Goal: Task Accomplishment & Management: Use online tool/utility

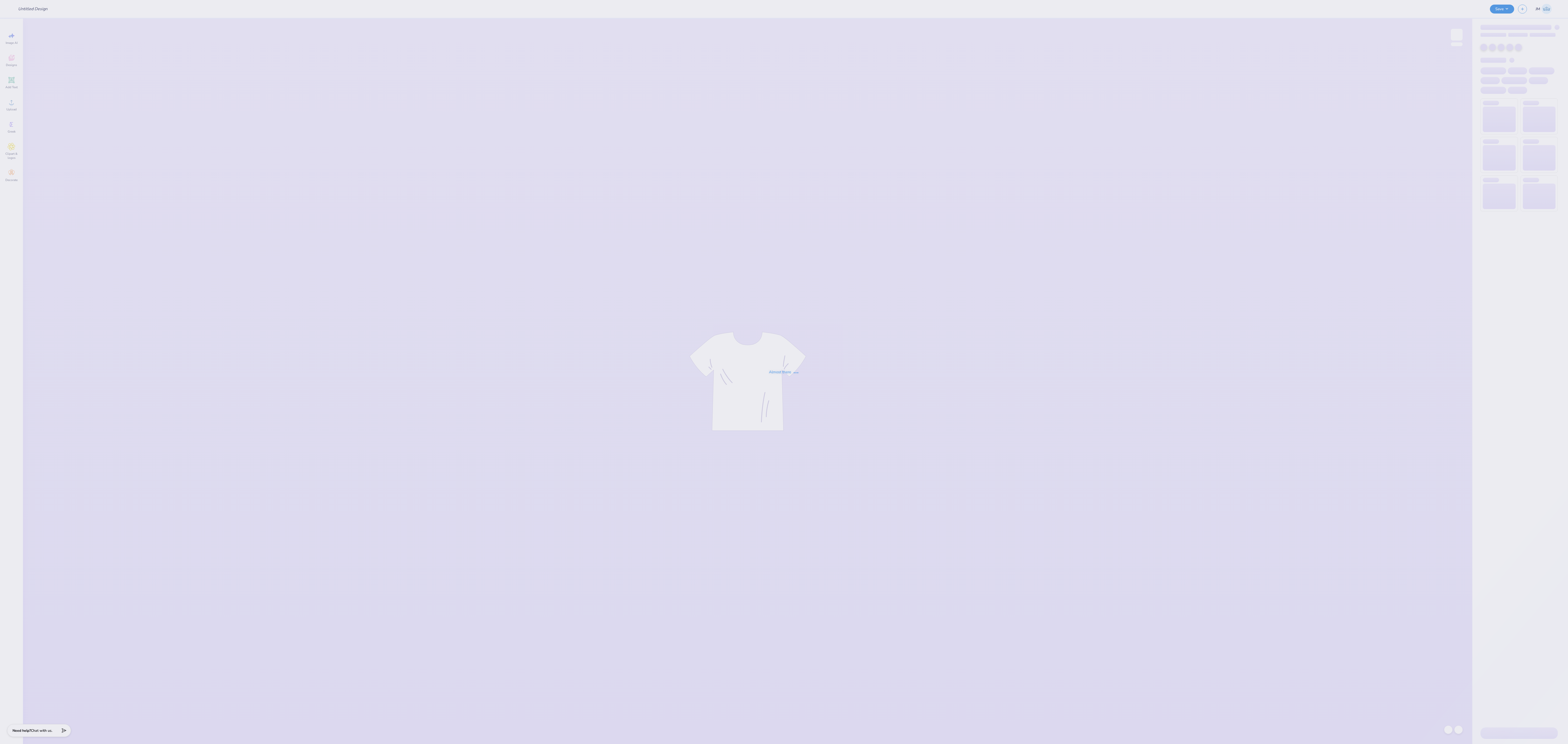
type input "ZPsi tees"
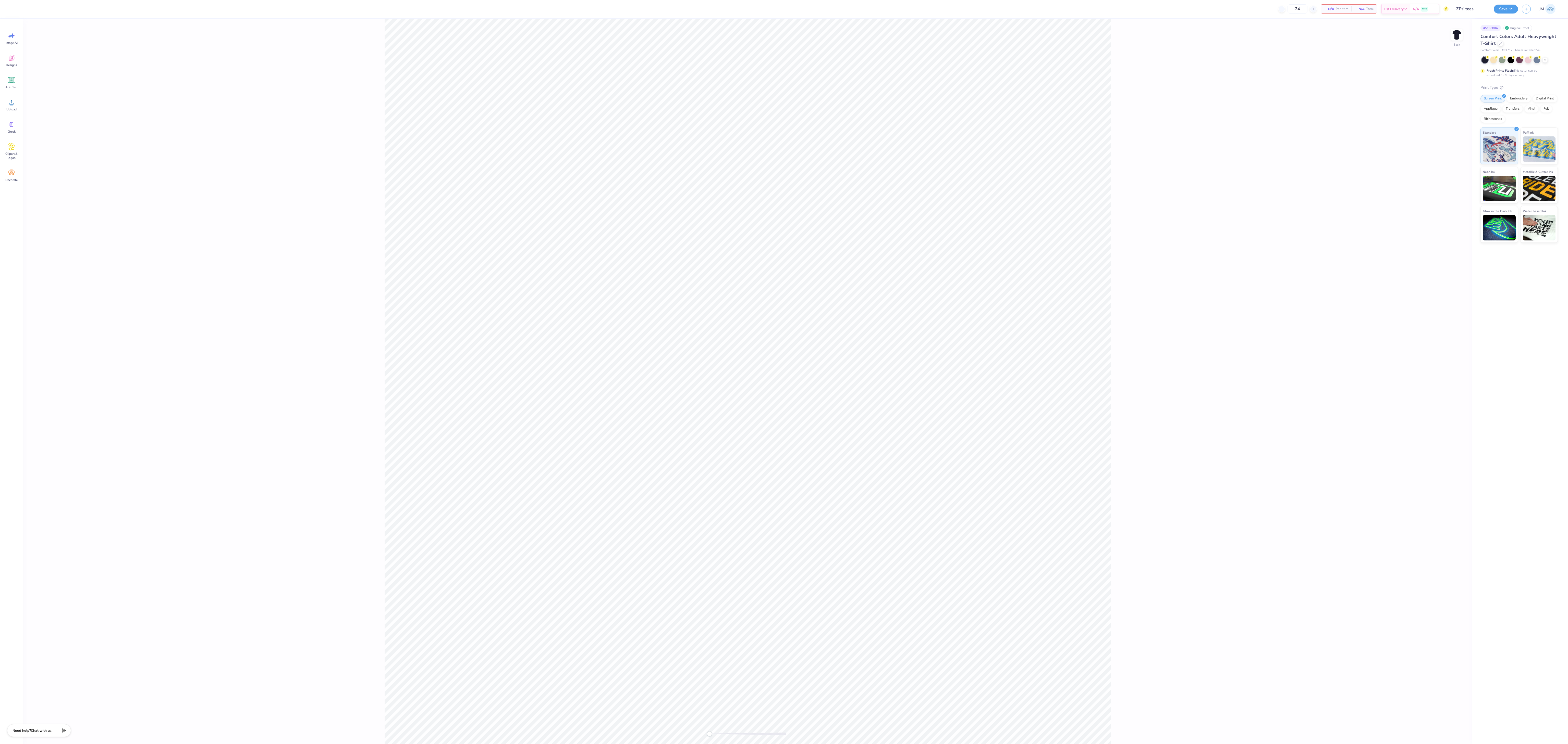
click at [1336, 188] on div "Back" at bounding box center [747, 381] width 1449 height 726
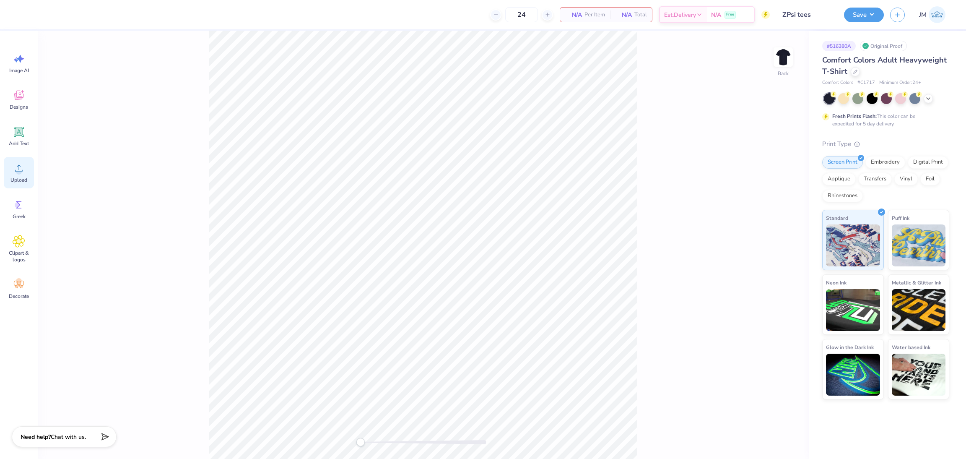
click at [18, 179] on span "Upload" at bounding box center [18, 180] width 17 height 7
click at [23, 181] on span "Upload" at bounding box center [18, 180] width 17 height 7
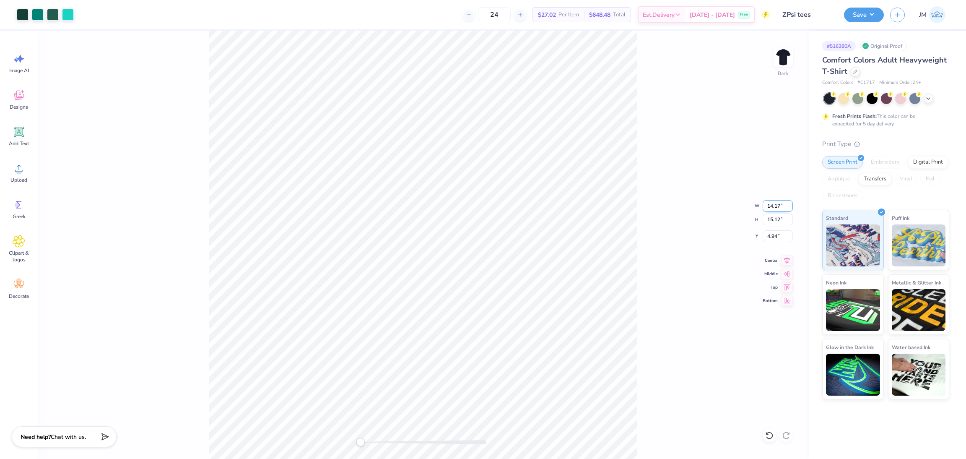
click at [773, 205] on input "14.17" at bounding box center [778, 206] width 30 height 12
type input "12"
click at [787, 204] on input "10.17" at bounding box center [778, 206] width 30 height 12
click at [787, 204] on input "10.18" at bounding box center [778, 206] width 30 height 12
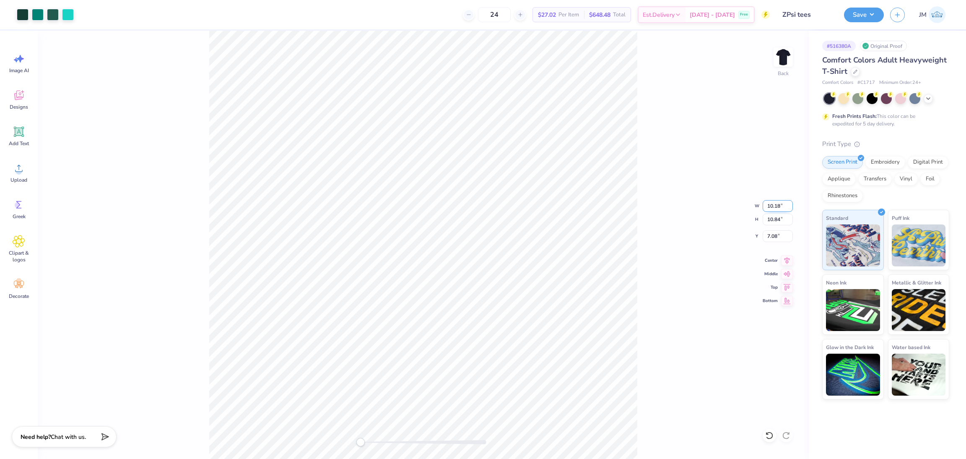
click at [787, 204] on input "10.19" at bounding box center [778, 206] width 30 height 12
click at [789, 204] on input "10.2" at bounding box center [778, 206] width 30 height 12
click at [789, 204] on input "10.21" at bounding box center [778, 206] width 30 height 12
click at [789, 204] on input "10.22" at bounding box center [778, 206] width 30 height 12
click at [789, 204] on input "10.23" at bounding box center [778, 206] width 30 height 12
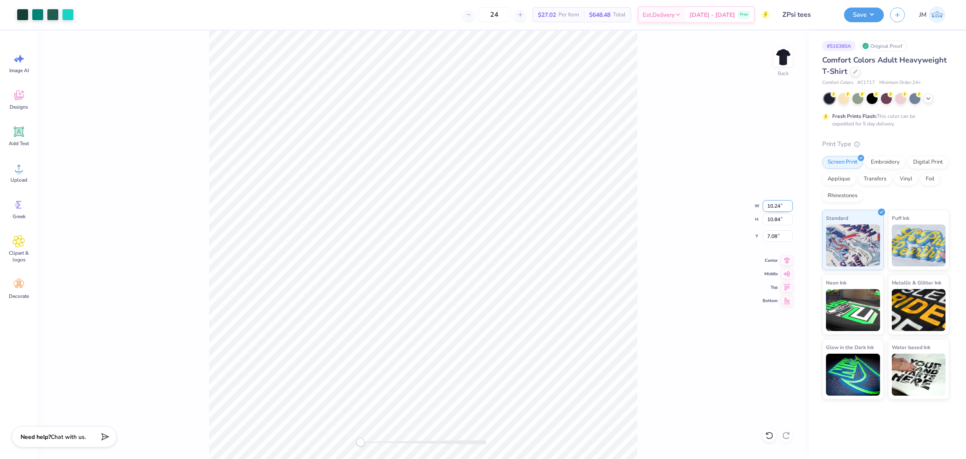
click at [789, 204] on input "10.24" at bounding box center [778, 206] width 30 height 12
type input "10.25"
click at [789, 204] on input "10.25" at bounding box center [778, 206] width 30 height 12
click at [789, 203] on input "10.9" at bounding box center [778, 206] width 30 height 12
click at [789, 203] on input "10.91" at bounding box center [778, 206] width 30 height 12
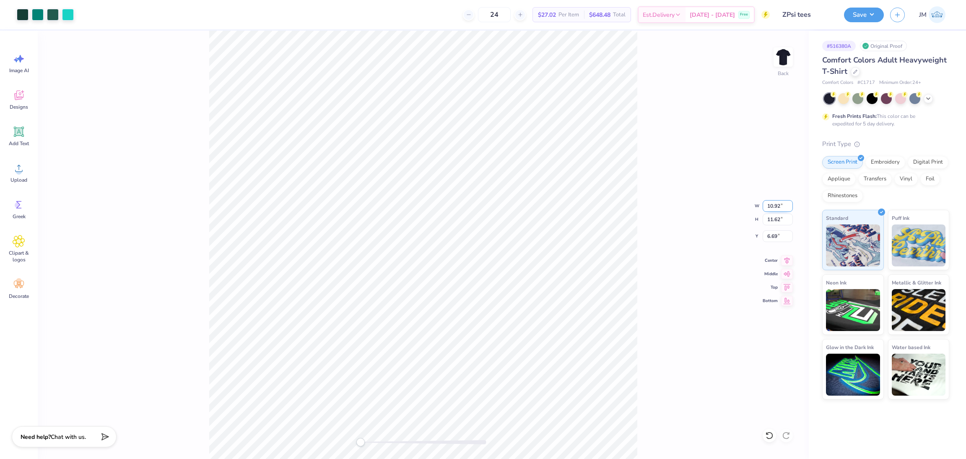
type input "10.92"
click at [789, 203] on input "10.92" at bounding box center [778, 206] width 30 height 12
click at [787, 202] on input "11.02" at bounding box center [778, 206] width 30 height 12
click at [787, 202] on input "11.03" at bounding box center [778, 206] width 30 height 12
click at [787, 202] on input "11.04" at bounding box center [778, 206] width 30 height 12
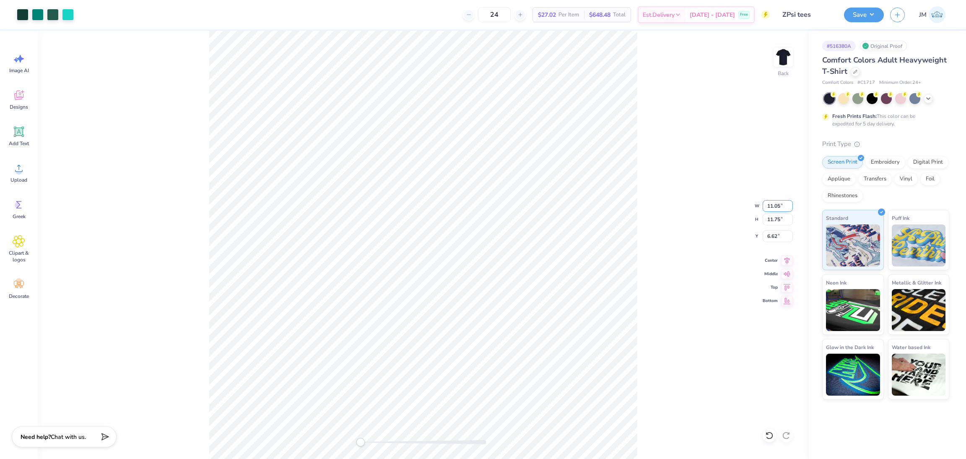
click at [789, 202] on input "11.05" at bounding box center [778, 206] width 30 height 12
type input "11.06"
click at [789, 202] on input "11.06" at bounding box center [778, 206] width 30 height 12
click at [789, 203] on input "11.19" at bounding box center [778, 206] width 30 height 12
click at [789, 203] on input "11.2" at bounding box center [778, 206] width 30 height 12
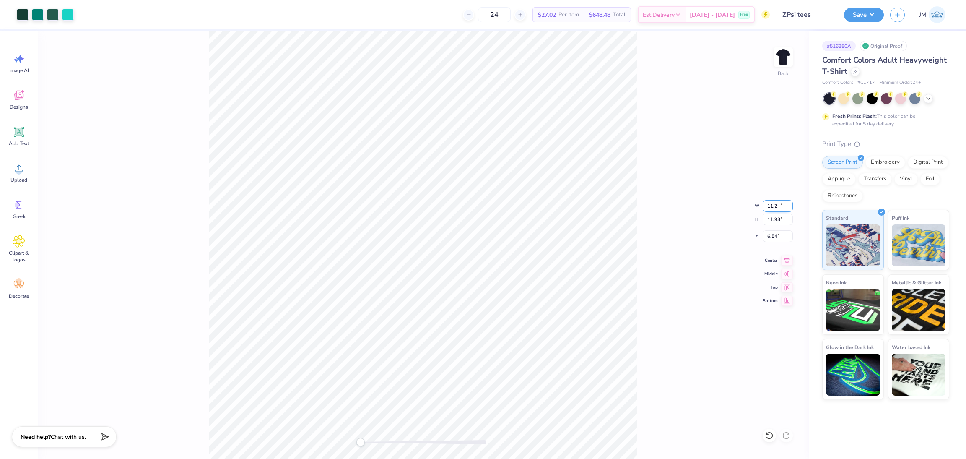
click at [789, 203] on input "11.21" at bounding box center [778, 206] width 30 height 12
click at [789, 203] on input "11.22" at bounding box center [778, 206] width 30 height 12
click at [789, 203] on input "11.23" at bounding box center [778, 206] width 30 height 12
click at [789, 203] on input "11.24" at bounding box center [778, 206] width 30 height 12
type input "11.25"
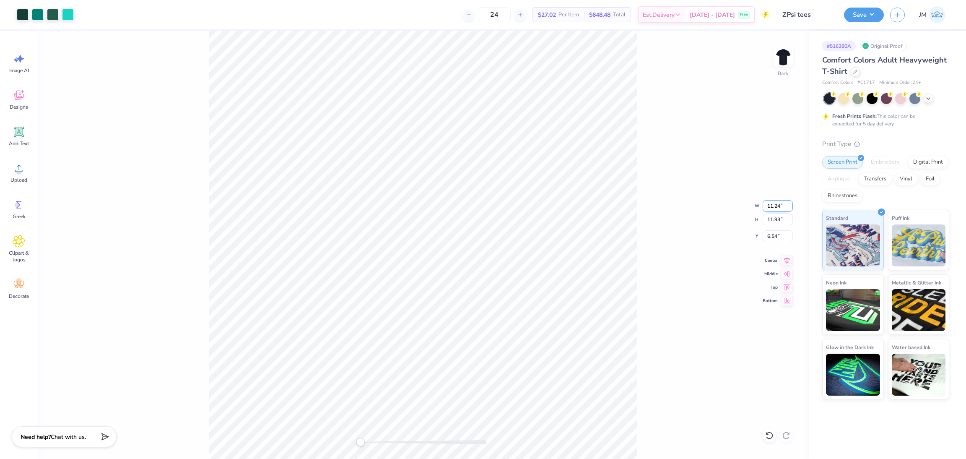
click at [789, 203] on input "11.25" at bounding box center [778, 206] width 30 height 12
click at [788, 203] on input "11.78" at bounding box center [778, 206] width 30 height 12
type input "11.79"
click at [788, 203] on input "11.79" at bounding box center [778, 206] width 30 height 12
click at [639, 220] on div "Back W 11.79 11.79 " H 12.56 12.56 " Y 6.22 6.22 " Center Middle Top Bottom" at bounding box center [423, 245] width 771 height 428
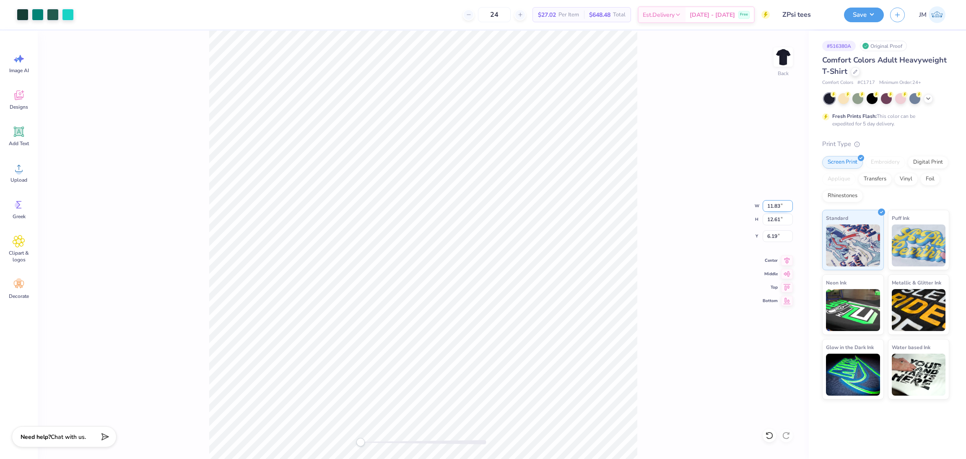
click at [788, 202] on input "11.83" at bounding box center [778, 206] width 30 height 12
type input "11.84"
click at [788, 202] on input "11.84" at bounding box center [778, 206] width 30 height 12
click at [789, 203] on input "11.85" at bounding box center [778, 206] width 30 height 12
type input "11.86"
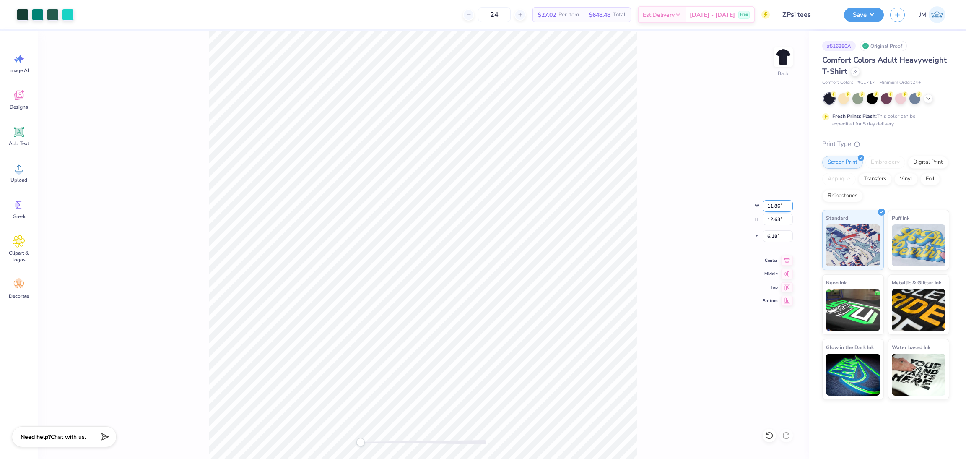
click at [789, 203] on input "11.86" at bounding box center [778, 206] width 30 height 12
click at [789, 202] on input "11.89" at bounding box center [778, 206] width 30 height 12
type input "11.9"
click at [789, 202] on input "11.9" at bounding box center [778, 206] width 30 height 12
click at [651, 252] on div "Back W 11.9 11.9 " H 12.67 12.67 " Y 6.16 6.16 " Center Middle Top Bottom" at bounding box center [423, 245] width 771 height 428
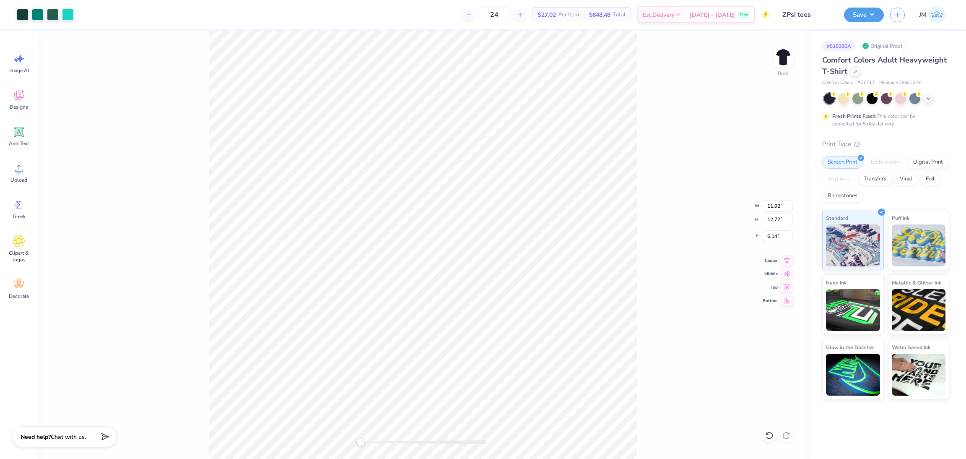
click at [685, 146] on div "Back W 11.92 11.92 " H 12.72 12.72 " Y 6.14 6.14 " Center Middle Top Bottom" at bounding box center [423, 245] width 771 height 428
click at [790, 204] on input "11.93" at bounding box center [778, 206] width 30 height 12
type input "11.94"
click at [789, 203] on input "11.94" at bounding box center [778, 206] width 30 height 12
type input "11.99"
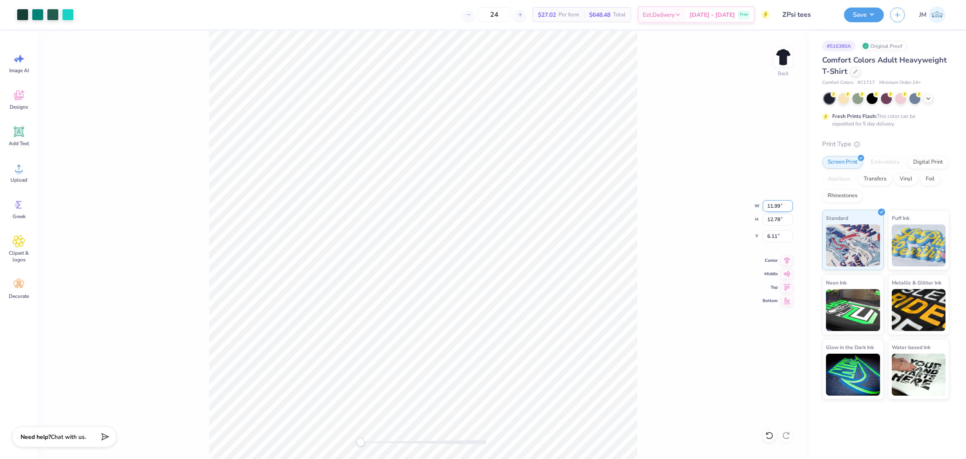
click at [789, 202] on input "11.99" at bounding box center [778, 206] width 30 height 12
drag, startPoint x: 646, startPoint y: 240, endPoint x: 637, endPoint y: 250, distance: 12.8
click at [646, 242] on div "Back W 11.99 11.99 " H 12.78 12.78 " Y 6.11 6.11 " Center Middle Top Bottom" at bounding box center [423, 245] width 771 height 428
click at [771, 234] on input "6.10" at bounding box center [778, 236] width 30 height 12
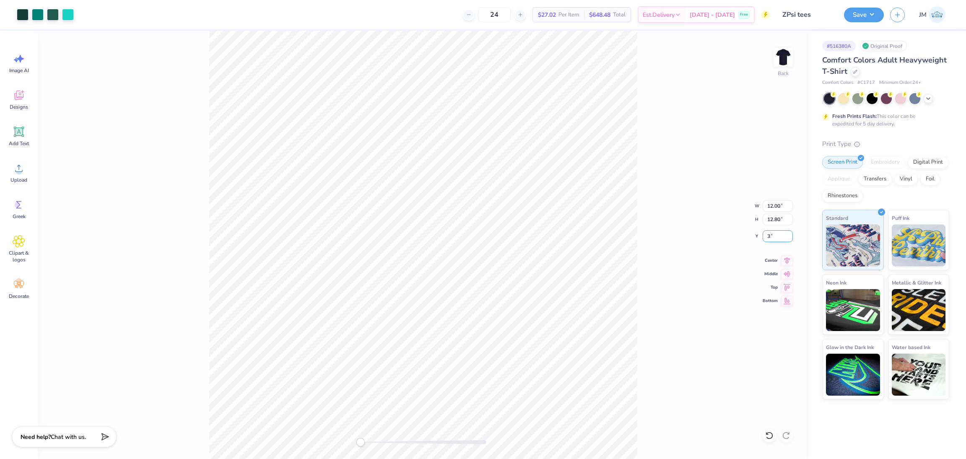
type input "3"
click at [789, 262] on icon at bounding box center [787, 259] width 12 height 10
click at [868, 17] on button "Save" at bounding box center [864, 13] width 40 height 15
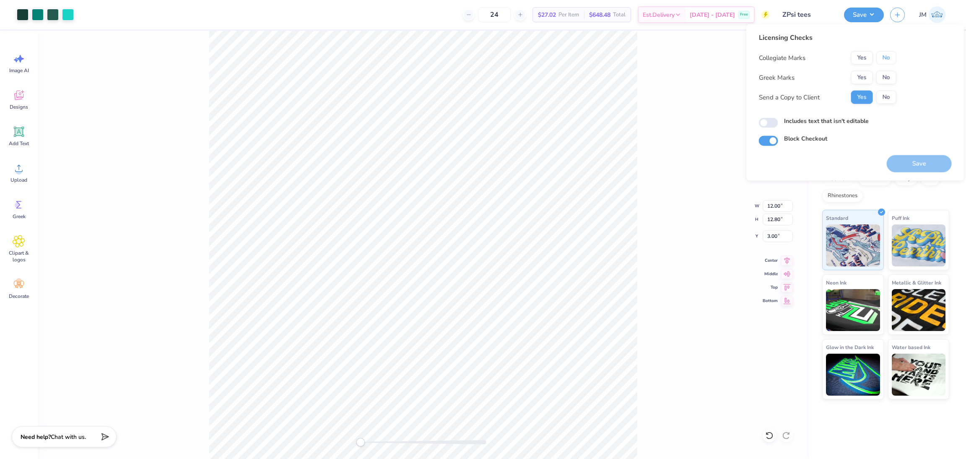
click at [883, 56] on button "No" at bounding box center [886, 57] width 20 height 13
click at [861, 79] on button "Yes" at bounding box center [862, 77] width 22 height 13
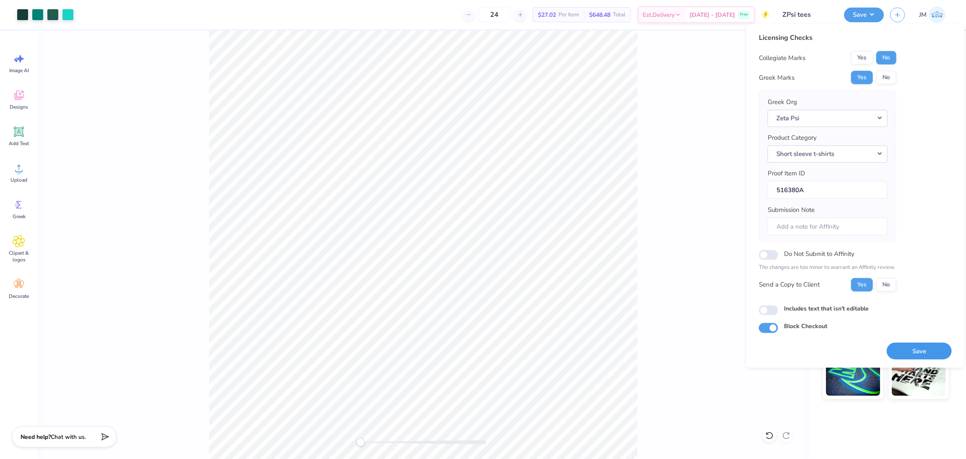
click at [914, 352] on button "Save" at bounding box center [919, 350] width 65 height 17
click at [643, 302] on div "Back W 12.00 12.00 " H 12.80 12.80 " Y 3.00 3.00 " Center Middle Top Bottom" at bounding box center [423, 245] width 771 height 428
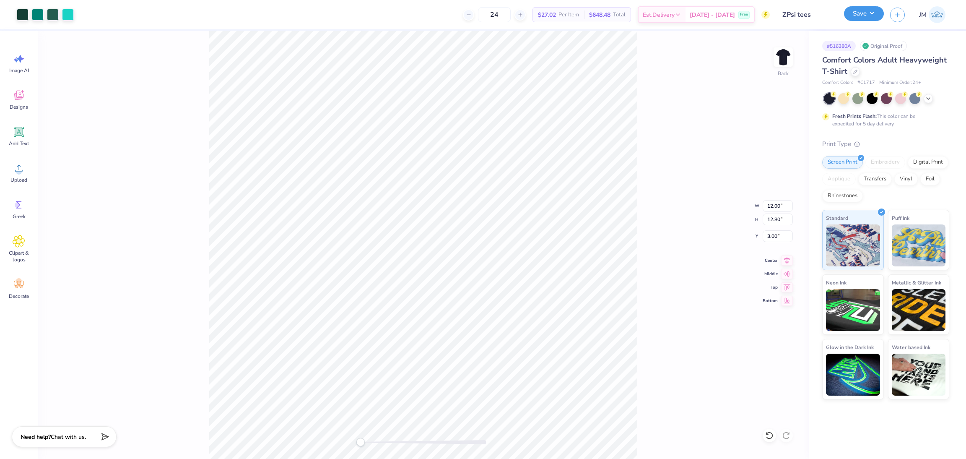
click at [854, 19] on button "Save" at bounding box center [864, 13] width 40 height 15
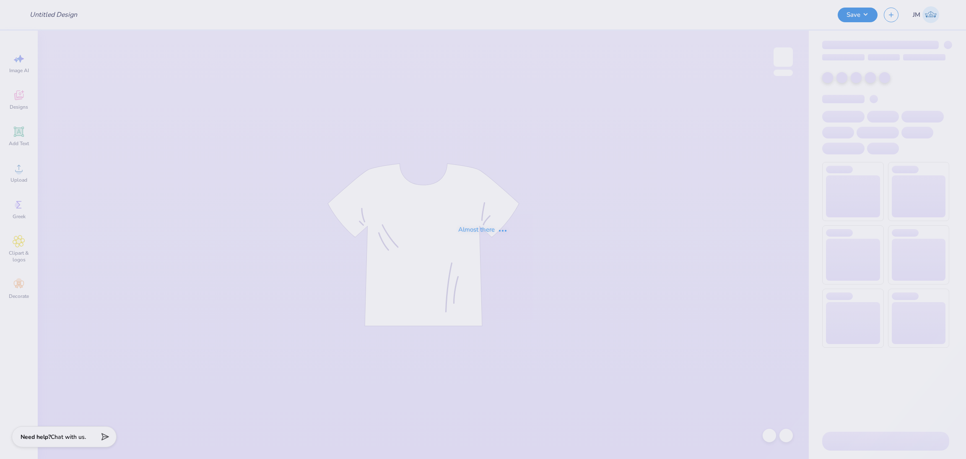
type input "Dz 500"
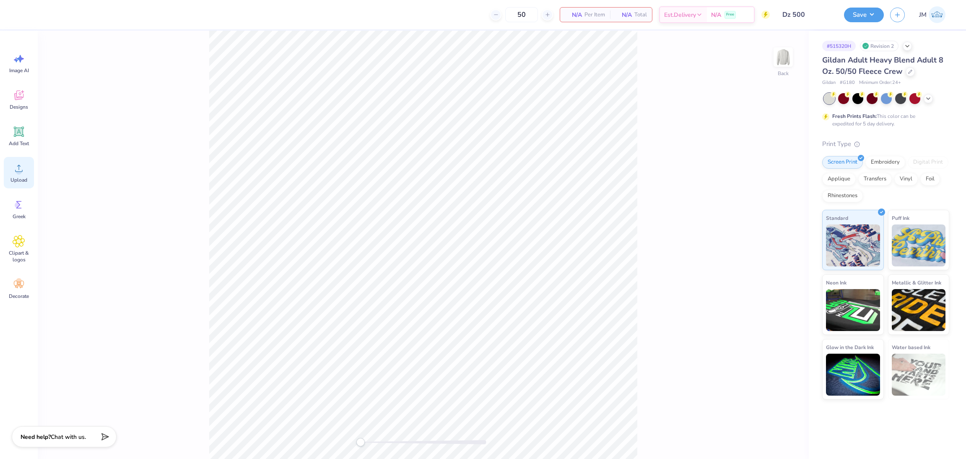
click at [14, 179] on span "Upload" at bounding box center [18, 180] width 17 height 7
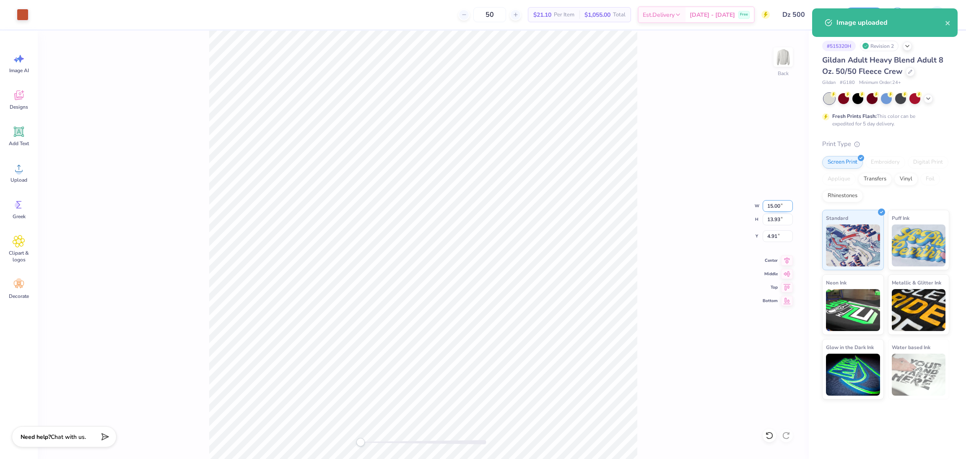
click at [769, 207] on input "15.00" at bounding box center [778, 206] width 30 height 12
type input "3.5"
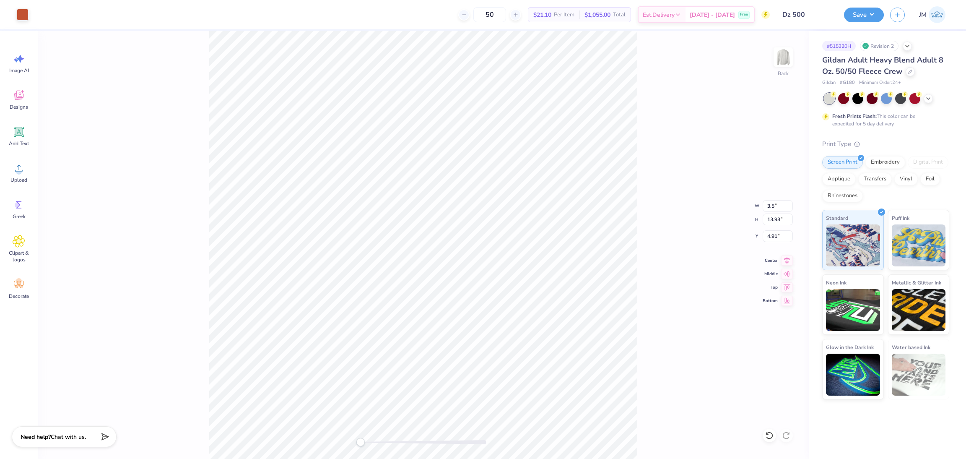
click at [670, 216] on div "Back W 3.5 3.5 " H 13.93 13.93 " Y 4.91 4.91 " Center Middle Top Bottom" at bounding box center [423, 245] width 771 height 428
drag, startPoint x: 779, startPoint y: 205, endPoint x: 771, endPoint y: 209, distance: 9.4
click at [739, 205] on div "Back W 0.82 0.82 " H 0.76 0.76 " Y 11.50 11.50 " Center Middle Top Bottom" at bounding box center [423, 245] width 771 height 428
click at [773, 203] on input "0.82" at bounding box center [778, 206] width 30 height 12
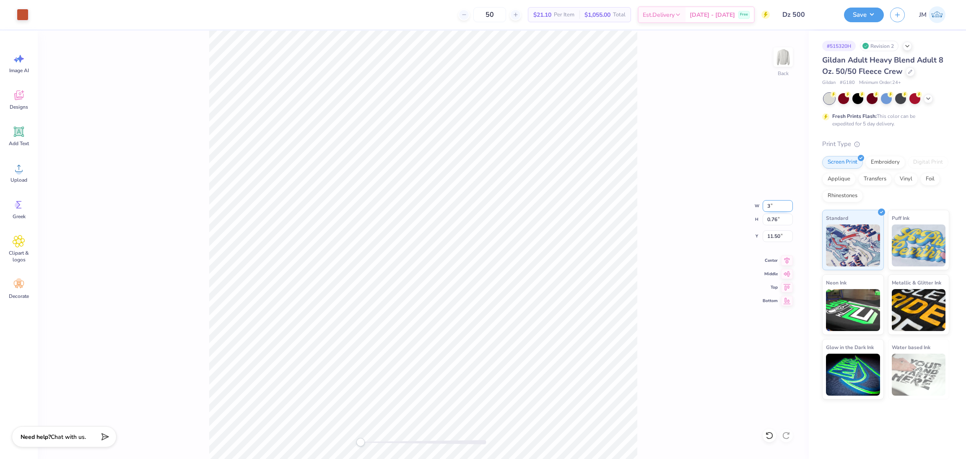
type input "3"
click at [774, 206] on input "11.02" at bounding box center [778, 206] width 30 height 12
click at [769, 207] on input "2" at bounding box center [778, 206] width 30 height 12
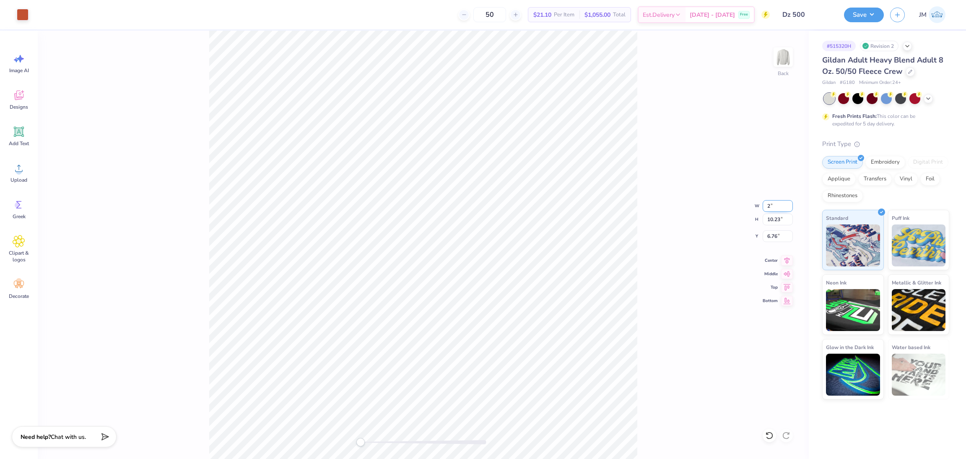
click at [769, 207] on input "2" at bounding box center [778, 206] width 30 height 12
type input "8"
type input "9.40"
type input "3.5"
click at [788, 204] on input "3.5" at bounding box center [778, 206] width 30 height 12
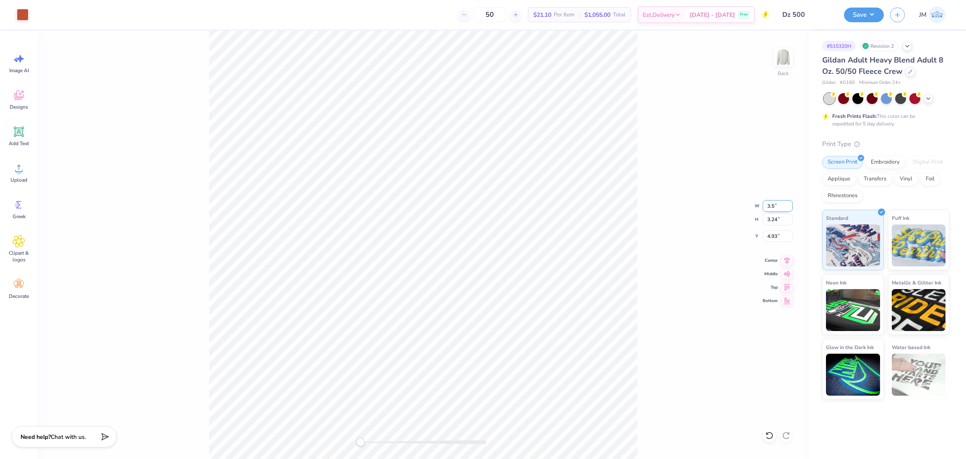
type input "3.5"
click at [789, 203] on input "3.5" at bounding box center [778, 206] width 30 height 12
click at [664, 228] on div "Back W 3.5 3.5 " H 3.24 3.24 " Y 4.93 4.93 " Center Middle Top Bottom" at bounding box center [423, 245] width 771 height 428
type input "3.5"
click at [788, 209] on input "3.5" at bounding box center [778, 206] width 30 height 12
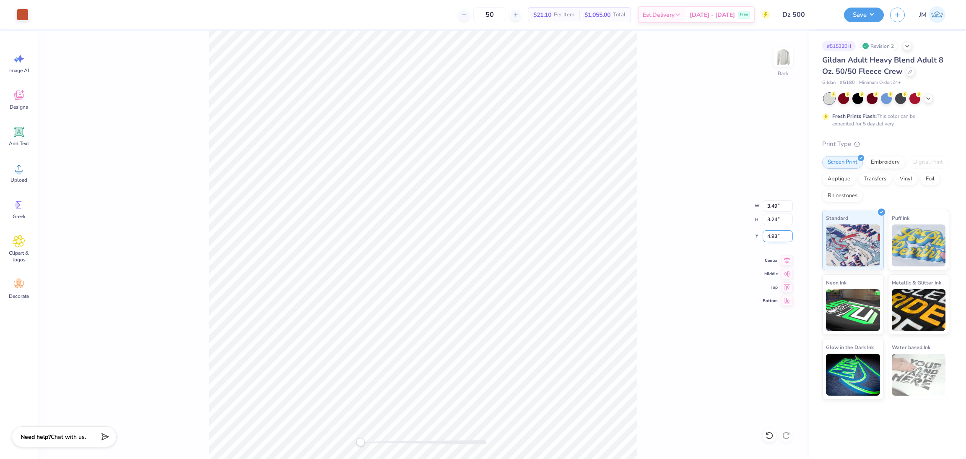
click at [772, 239] on input "4.93" at bounding box center [778, 236] width 30 height 12
type input "3"
click at [769, 71] on img at bounding box center [783, 57] width 34 height 34
click at [23, 178] on span "Upload" at bounding box center [18, 180] width 17 height 7
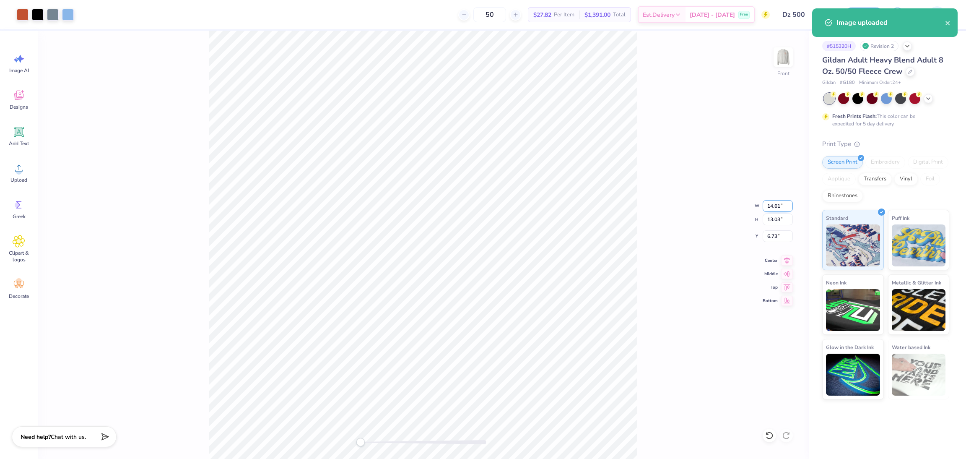
click at [771, 205] on input "14.61" at bounding box center [778, 206] width 30 height 12
type input "12.01"
click at [789, 206] on input "12.01" at bounding box center [778, 206] width 30 height 12
click at [774, 239] on input "5.73" at bounding box center [778, 236] width 30 height 12
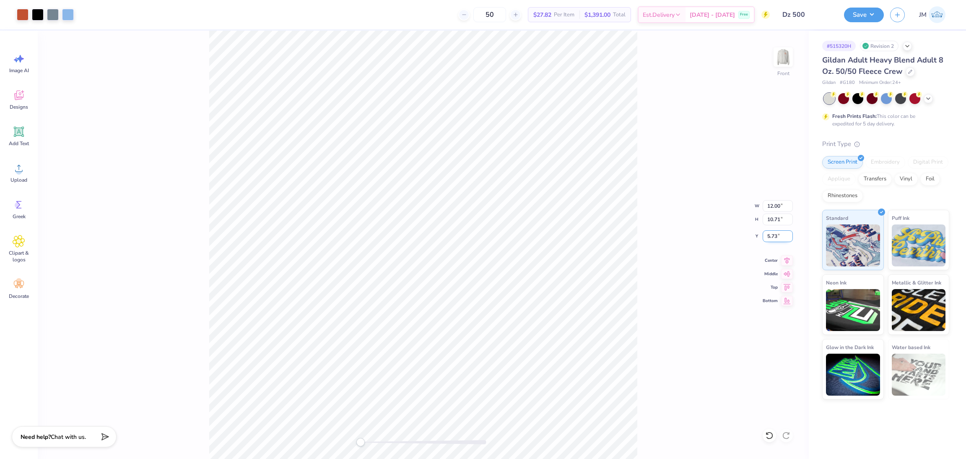
click at [774, 239] on input "5.73" at bounding box center [778, 236] width 30 height 12
type input "3"
click at [784, 259] on icon at bounding box center [787, 260] width 12 height 10
click at [867, 18] on button "Save" at bounding box center [864, 13] width 40 height 15
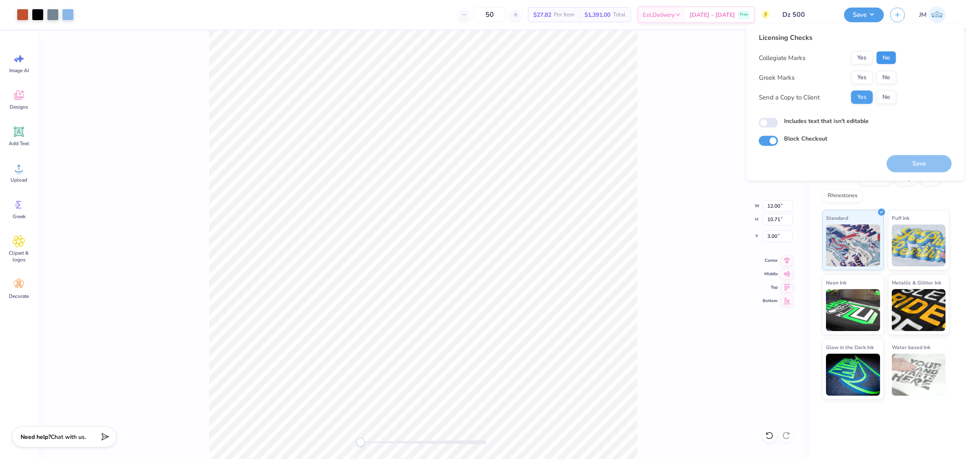
click at [883, 58] on button "No" at bounding box center [886, 57] width 20 height 13
click at [855, 78] on button "Yes" at bounding box center [862, 77] width 22 height 13
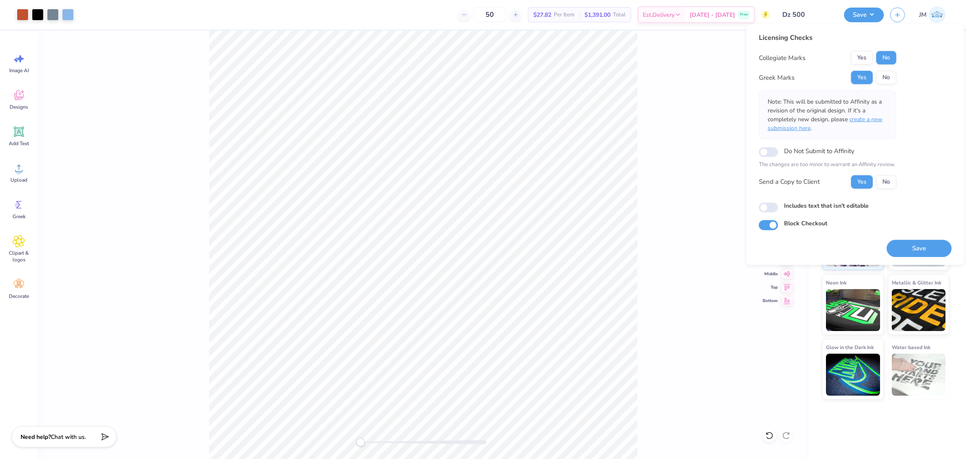
click at [876, 119] on span "create a new submission here" at bounding box center [825, 123] width 115 height 17
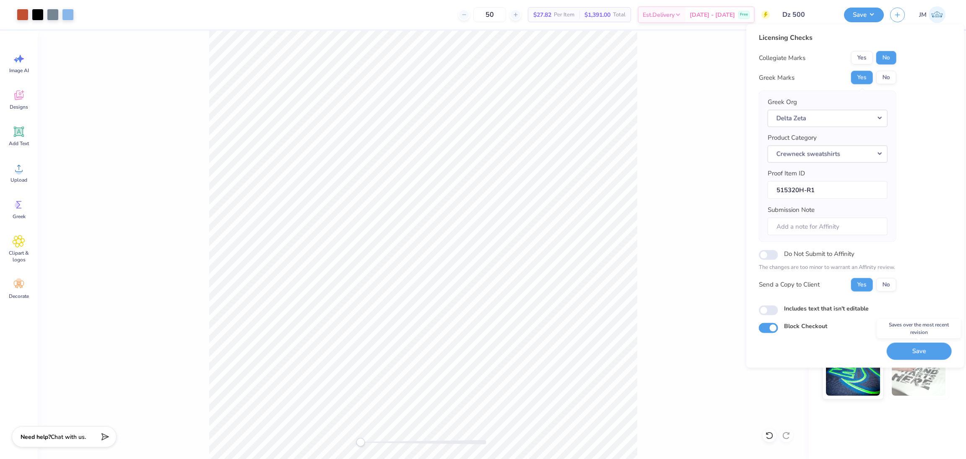
drag, startPoint x: 910, startPoint y: 355, endPoint x: 660, endPoint y: 182, distance: 304.6
click at [910, 354] on button "Save" at bounding box center [919, 350] width 65 height 17
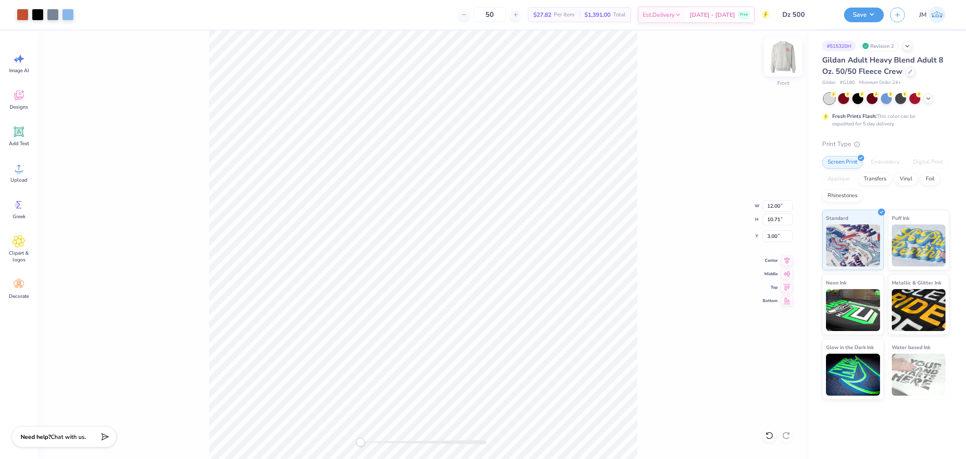
click at [789, 62] on img at bounding box center [783, 57] width 34 height 34
type input "3.50"
type input "3.25"
type input "3.00"
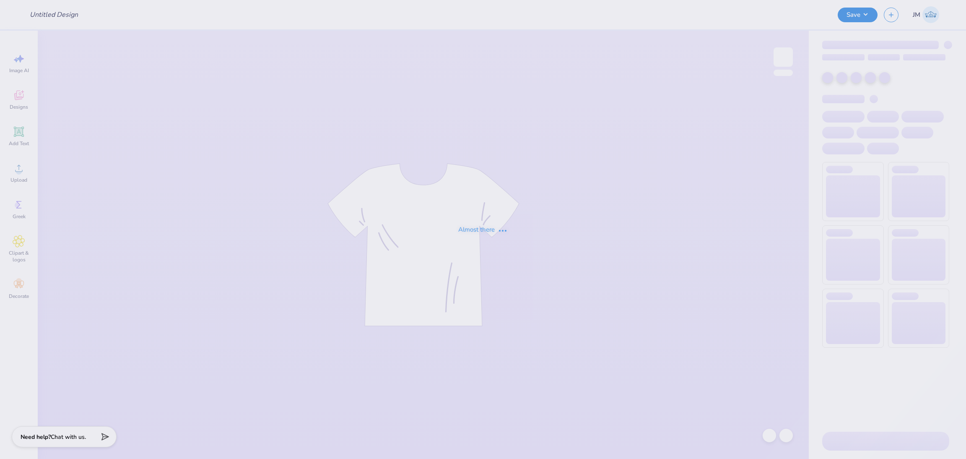
type input "lax gen merch"
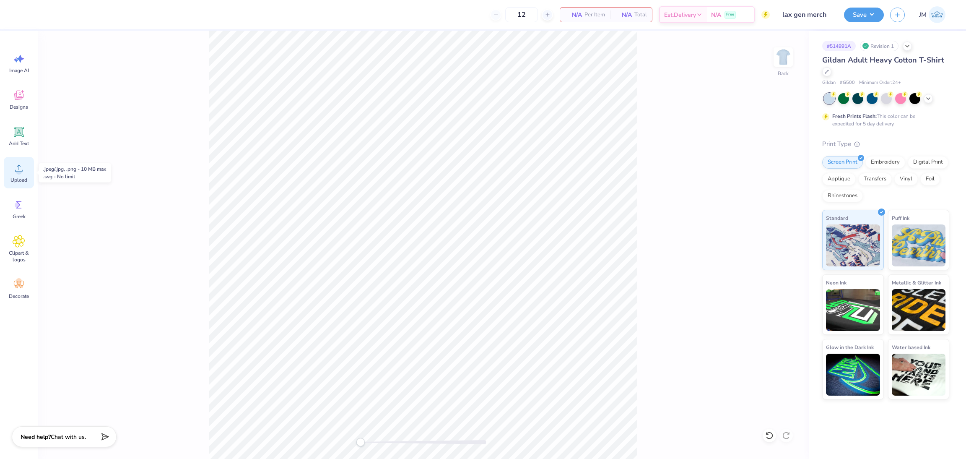
click at [22, 166] on icon at bounding box center [19, 168] width 13 height 13
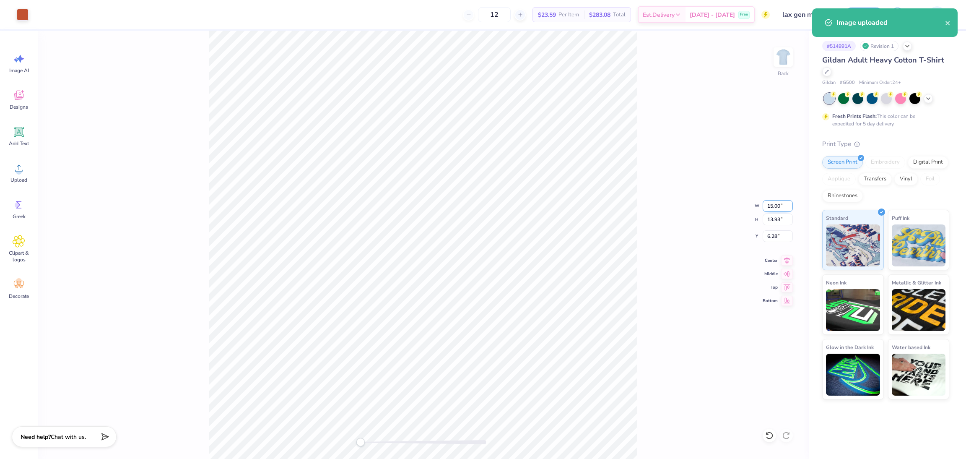
click at [775, 207] on input "15.00" at bounding box center [778, 206] width 30 height 12
type input "3.5"
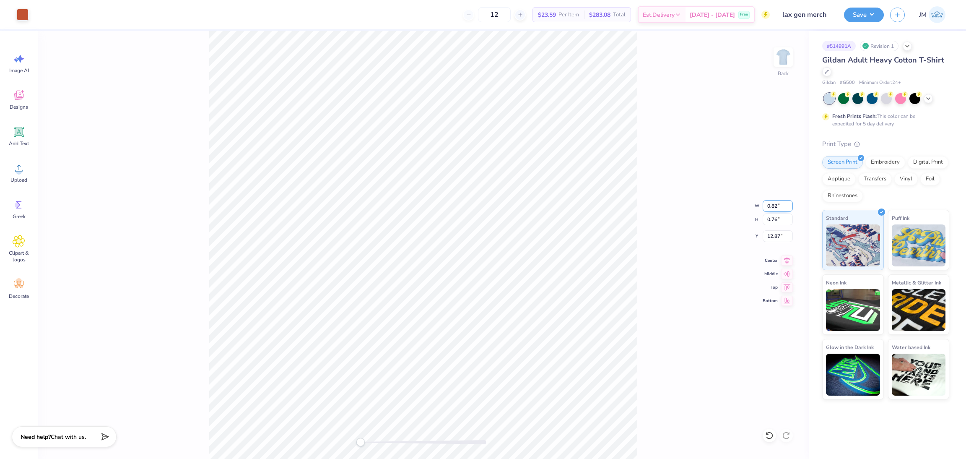
click at [771, 204] on input "0.82" at bounding box center [778, 206] width 30 height 12
type input "3.5"
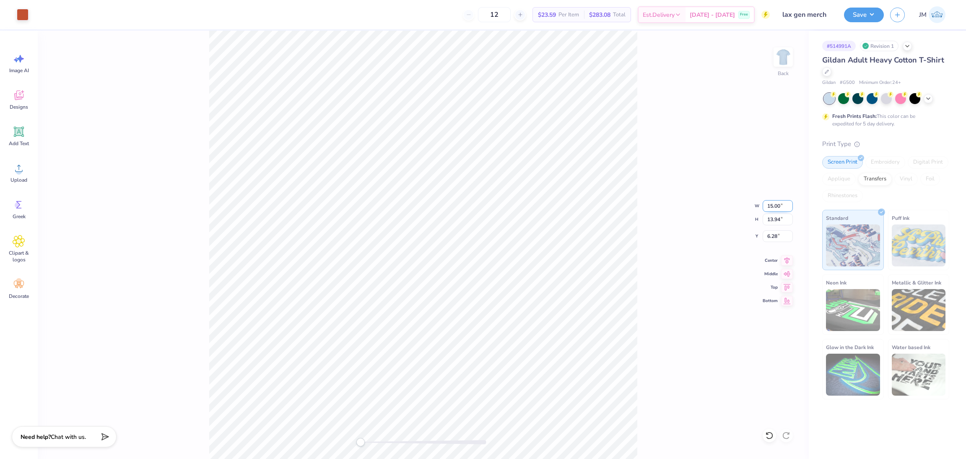
click at [769, 206] on input "15.00" at bounding box center [778, 206] width 30 height 12
type input "3.5"
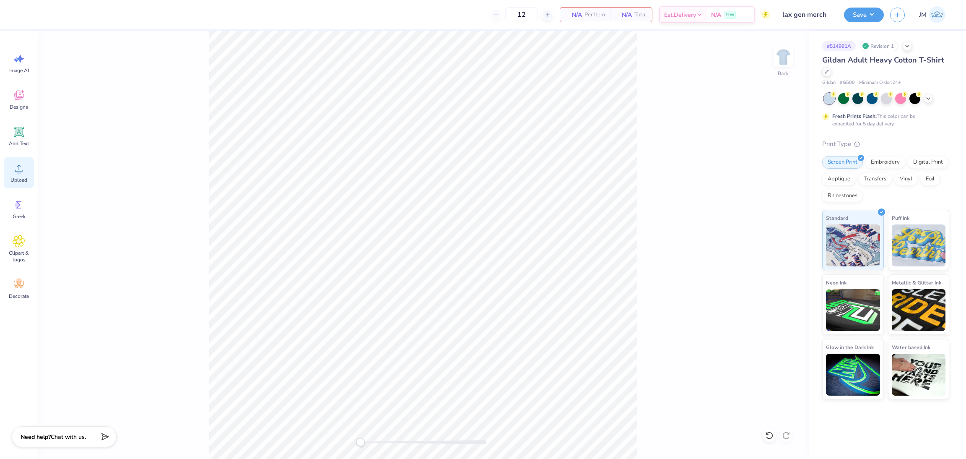
click at [23, 174] on icon at bounding box center [19, 168] width 13 height 13
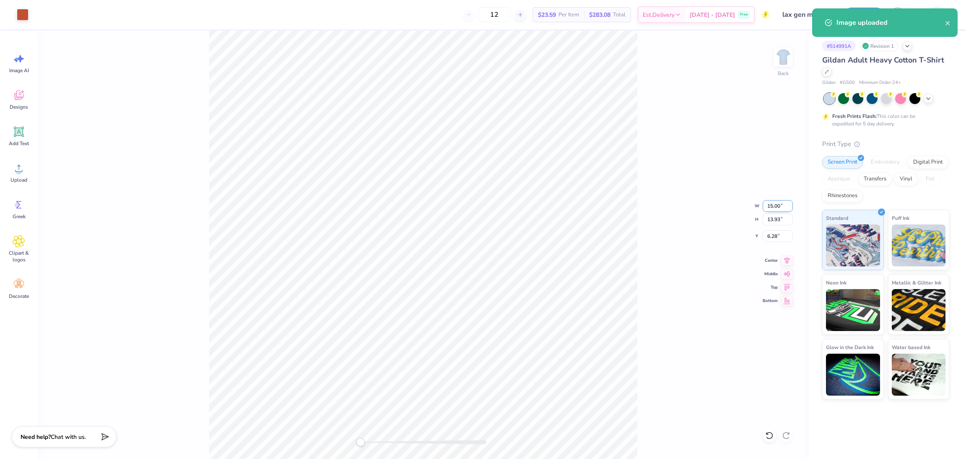
click at [774, 206] on input "15.00" at bounding box center [778, 206] width 30 height 12
type input "3.5"
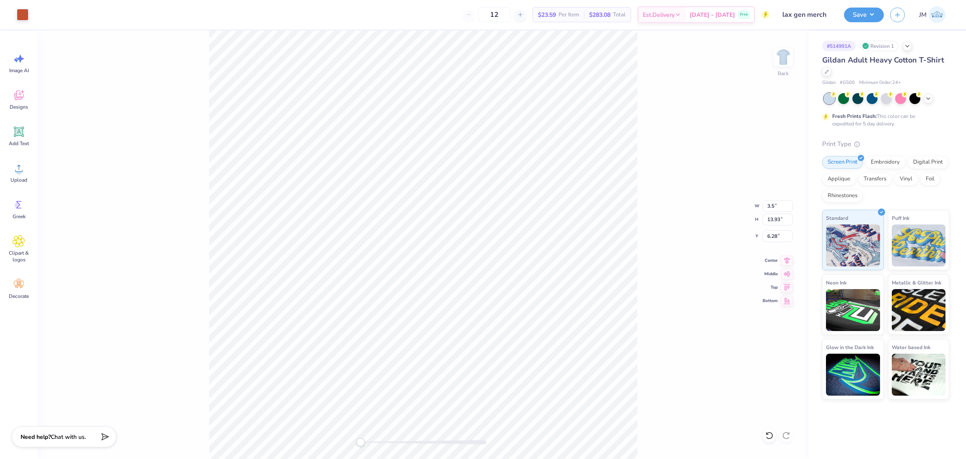
click at [680, 149] on div "Back W 3.5 3.5 " H 13.93 13.93 " Y 6.28 6.28 " Center Middle Top Bottom" at bounding box center [423, 245] width 771 height 428
click at [684, 144] on div "Back" at bounding box center [423, 245] width 771 height 428
click at [772, 201] on input "0.82" at bounding box center [778, 206] width 30 height 12
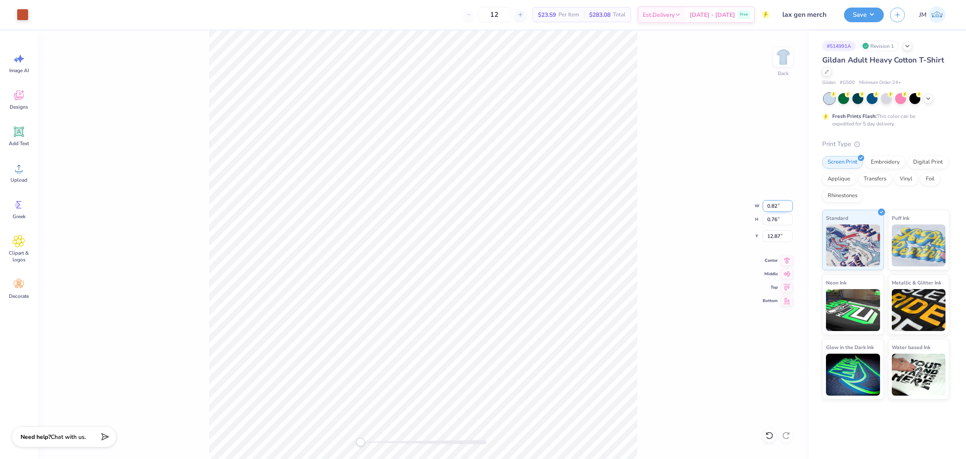
type input "4"
type input "3.5"
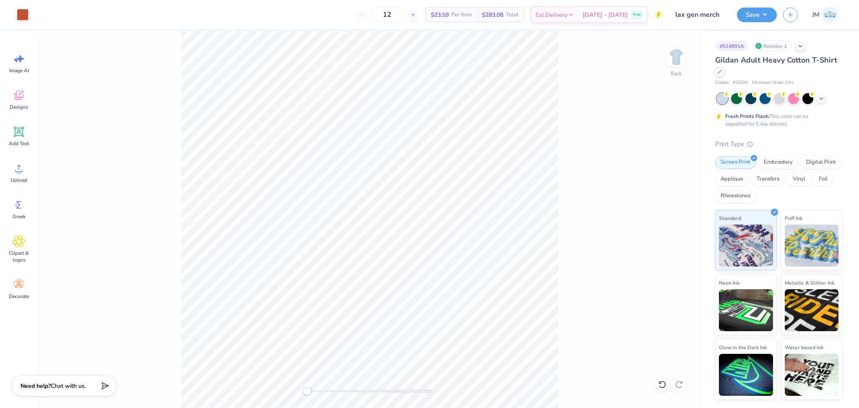
click at [567, 104] on div "Back" at bounding box center [370, 219] width 664 height 377
click at [572, 129] on div "Back" at bounding box center [370, 219] width 664 height 377
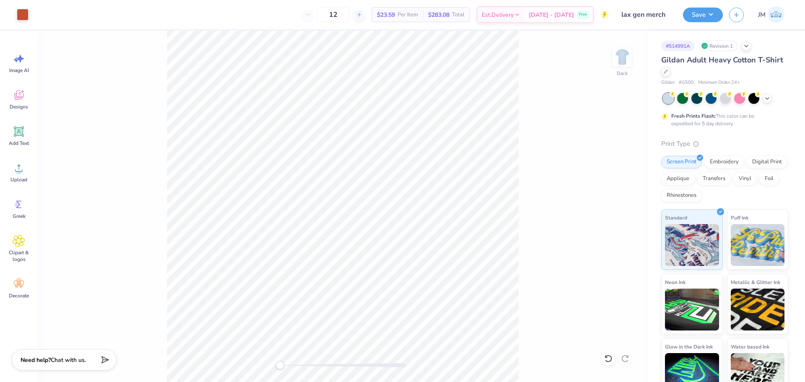
drag, startPoint x: 787, startPoint y: 0, endPoint x: 537, endPoint y: 249, distance: 353.1
click at [537, 249] on div "Back" at bounding box center [343, 207] width 610 height 352
click at [360, 225] on body "Art colors 12 $23.59 Per Item $283.08 Total Est. Delivery Sep 21 - 24 Free Desi…" at bounding box center [402, 191] width 805 height 382
drag, startPoint x: 284, startPoint y: 364, endPoint x: 289, endPoint y: 365, distance: 4.8
click at [289, 365] on div at bounding box center [343, 365] width 126 height 8
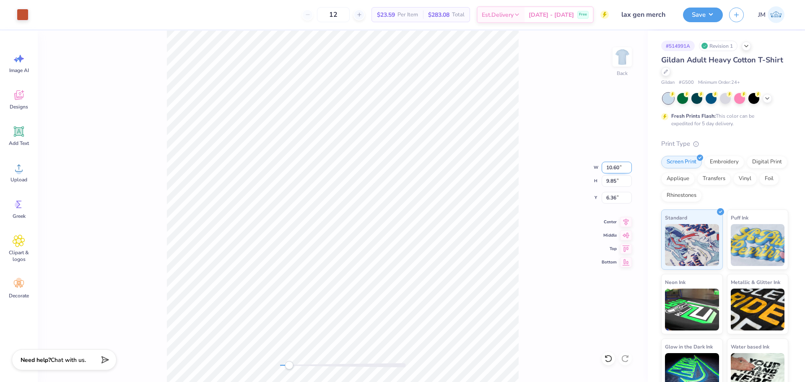
click at [609, 169] on input "10.60" at bounding box center [617, 168] width 30 height 12
type input "3.5"
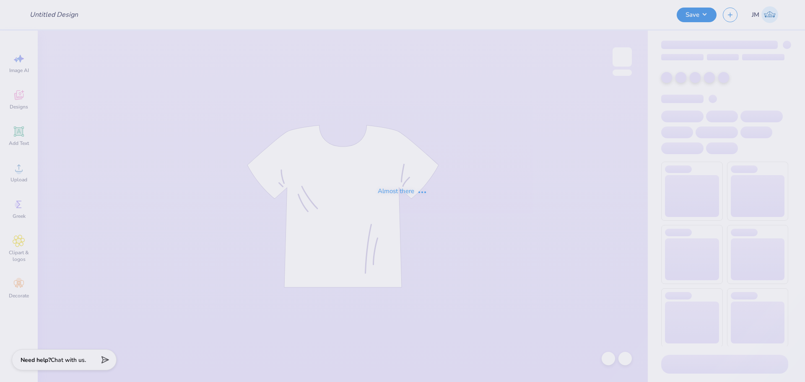
type input "lax gen merch"
type input "12"
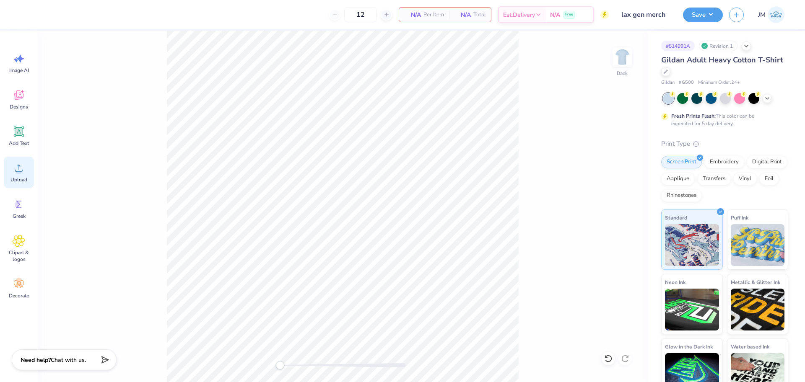
click at [6, 179] on div "Upload" at bounding box center [19, 172] width 30 height 31
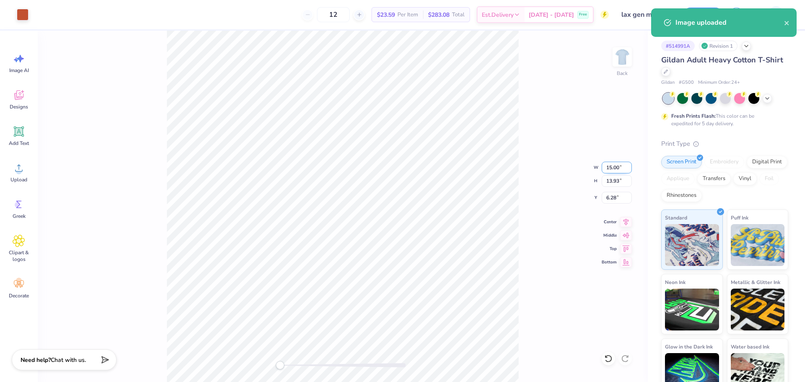
click at [612, 164] on input "15.00" at bounding box center [617, 168] width 30 height 12
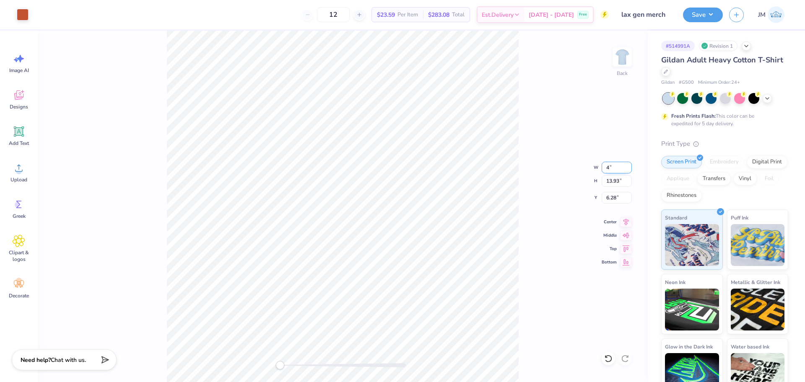
type input "4"
click at [541, 84] on div "Back W 4 4 " H 13.93 13.93 " Y 6.28 6.28 " Center Middle Top Bottom" at bounding box center [343, 207] width 610 height 352
click at [541, 84] on div "Back W 4 H 13.93 Y 6.28 Center Middle Top Bottom" at bounding box center [343, 207] width 610 height 352
click at [541, 84] on div "Back" at bounding box center [343, 207] width 610 height 352
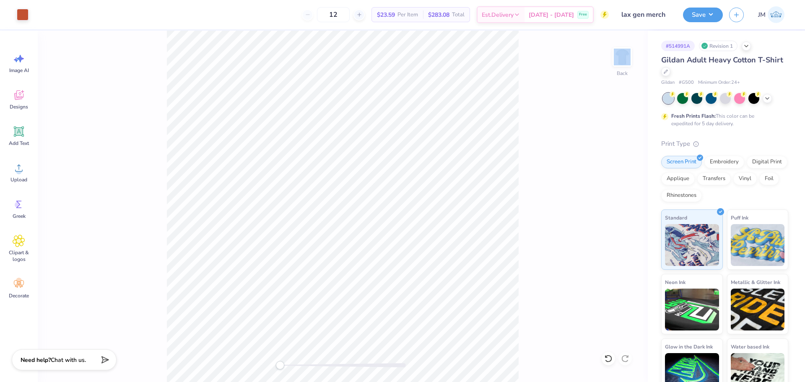
click at [541, 84] on div "Back" at bounding box center [343, 207] width 610 height 352
click at [160, 83] on div "Back" at bounding box center [343, 207] width 610 height 352
click at [161, 79] on div "Back" at bounding box center [343, 207] width 610 height 352
drag, startPoint x: 161, startPoint y: 79, endPoint x: 166, endPoint y: 78, distance: 5.1
click at [160, 79] on div "Back" at bounding box center [343, 207] width 610 height 352
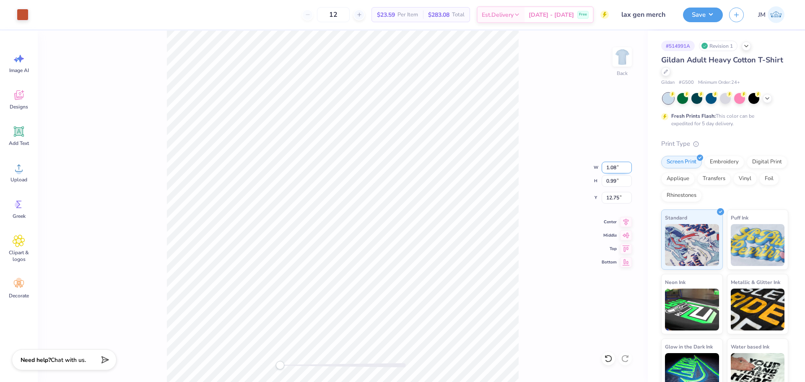
click at [628, 165] on input "1.08" at bounding box center [617, 168] width 30 height 12
click at [628, 165] on input "1.09" at bounding box center [617, 168] width 30 height 12
click at [628, 165] on input "1.1" at bounding box center [617, 168] width 30 height 12
click at [628, 165] on input "1.11" at bounding box center [617, 168] width 30 height 12
click at [628, 165] on input "1.12" at bounding box center [617, 168] width 30 height 12
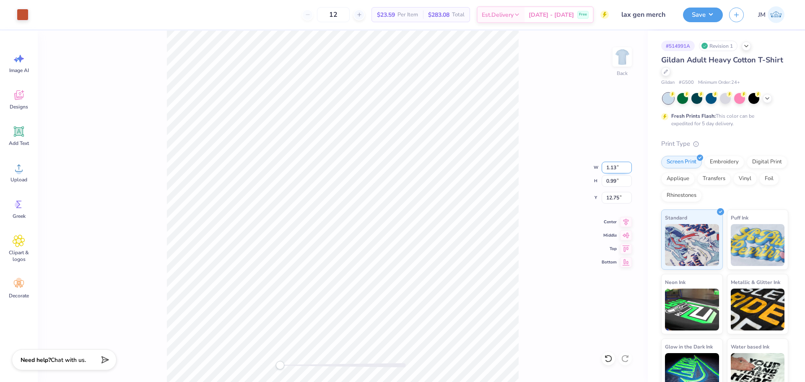
click at [628, 165] on input "1.13" at bounding box center [617, 168] width 30 height 12
click at [628, 165] on input "1.14" at bounding box center [617, 168] width 30 height 12
click at [628, 165] on input "1.15" at bounding box center [617, 168] width 30 height 12
type input "1.16"
click at [628, 165] on input "1.16" at bounding box center [617, 168] width 30 height 12
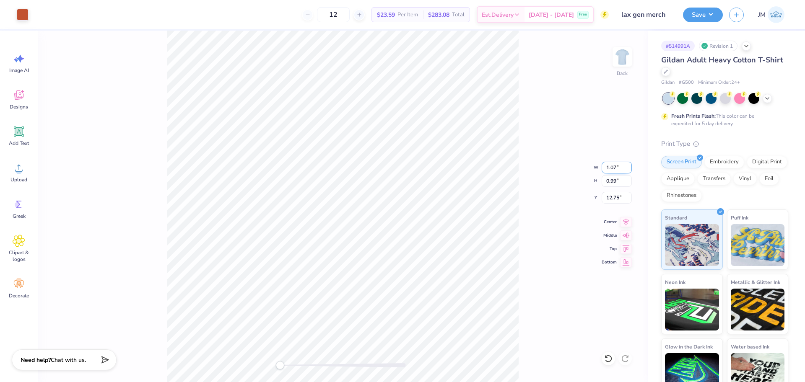
click at [612, 169] on input "1.07" at bounding box center [617, 168] width 30 height 12
type input "3"
drag, startPoint x: 522, startPoint y: 146, endPoint x: 520, endPoint y: 234, distance: 87.7
click at [522, 147] on div "Back" at bounding box center [343, 207] width 610 height 352
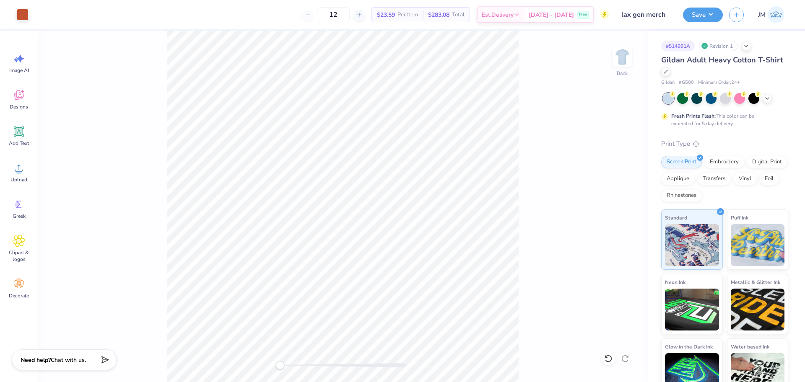
drag, startPoint x: 520, startPoint y: 234, endPoint x: 519, endPoint y: 266, distance: 31.9
click at [519, 266] on div "Back" at bounding box center [343, 207] width 610 height 352
click at [30, 169] on div "Upload" at bounding box center [19, 172] width 30 height 31
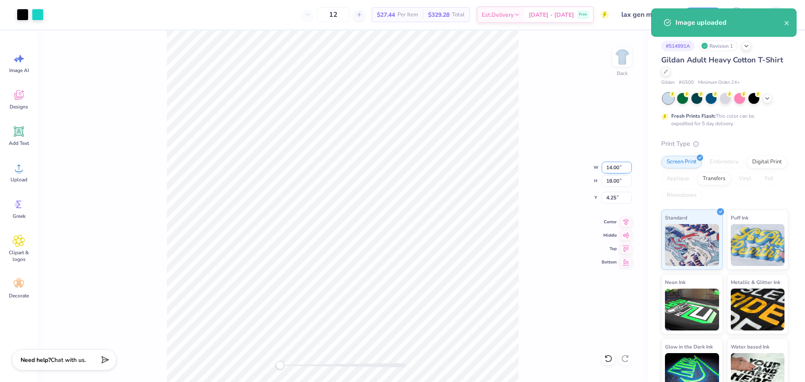
click at [608, 164] on input "14.00" at bounding box center [617, 168] width 30 height 12
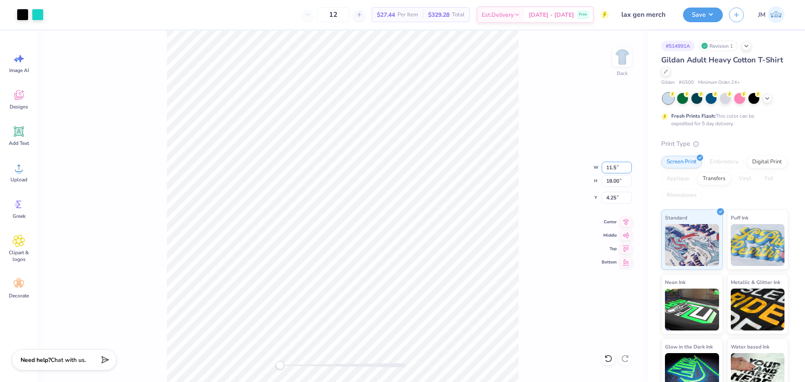
type input "11.5"
click at [556, 68] on div "Back W 11.5 11.5 " H 18.00 18.00 " Y 4.25 4.25 " Center Middle Top Bottom" at bounding box center [343, 207] width 610 height 352
click at [609, 173] on input "9.45" at bounding box center [617, 168] width 30 height 12
type input "11.5"
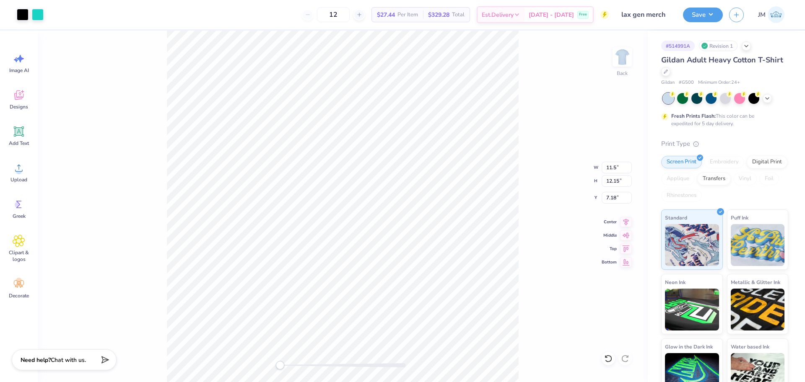
click at [560, 95] on div "Back W 11.5 11.5 " H 12.15 12.15 " Y 7.18 7.18 " Center Middle Top Bottom" at bounding box center [343, 207] width 610 height 352
click at [609, 169] on input "14.00" at bounding box center [617, 168] width 30 height 12
type input "11.5"
click at [519, 183] on div "Back W 11.5 11.5 " H 18.00 18.00 " Y 4.25 4.25 " Center Middle Top Bottom" at bounding box center [343, 207] width 610 height 352
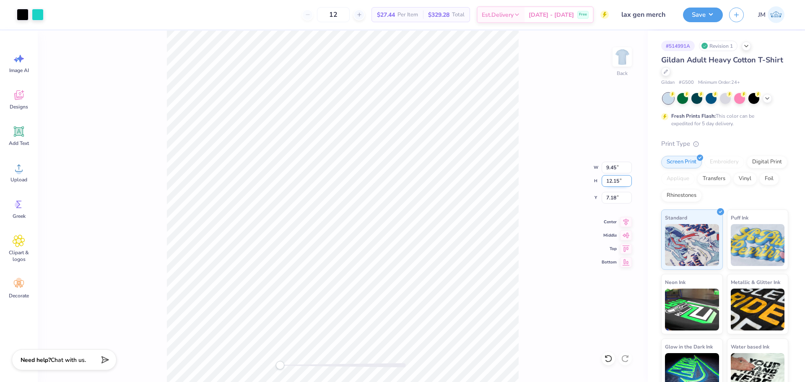
click at [608, 183] on input "12.15" at bounding box center [617, 181] width 30 height 12
click at [602, 170] on input "9.45" at bounding box center [617, 168] width 30 height 12
click at [605, 170] on input "9.45" at bounding box center [617, 168] width 30 height 12
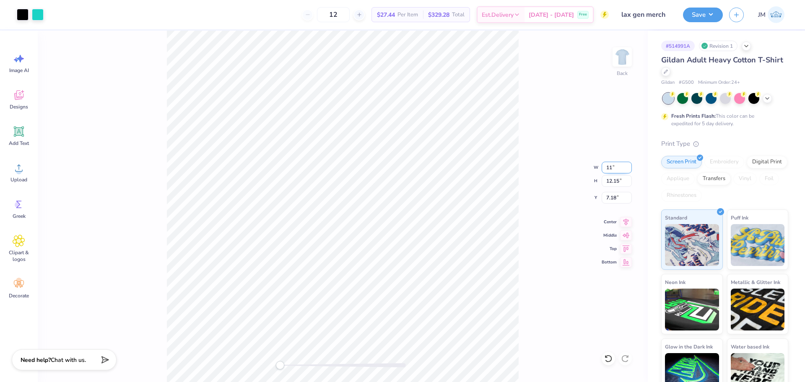
click at [611, 168] on input "11" at bounding box center [617, 168] width 30 height 12
type input "11"
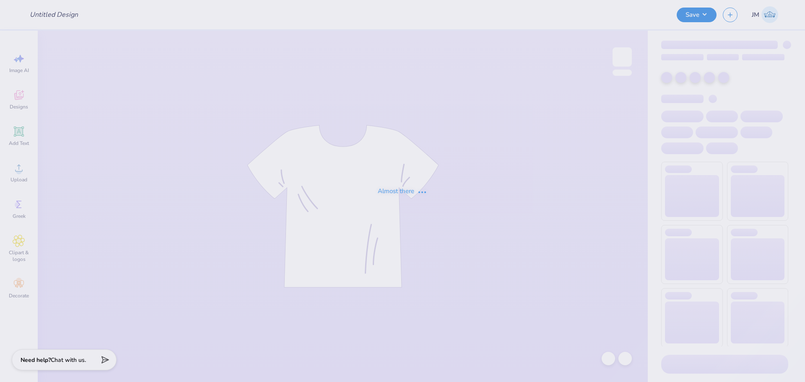
type input "lax gen merch"
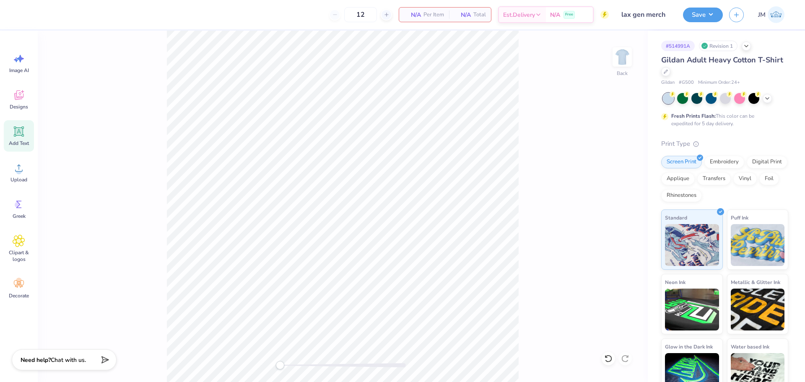
click at [17, 131] on icon at bounding box center [19, 132] width 8 height 8
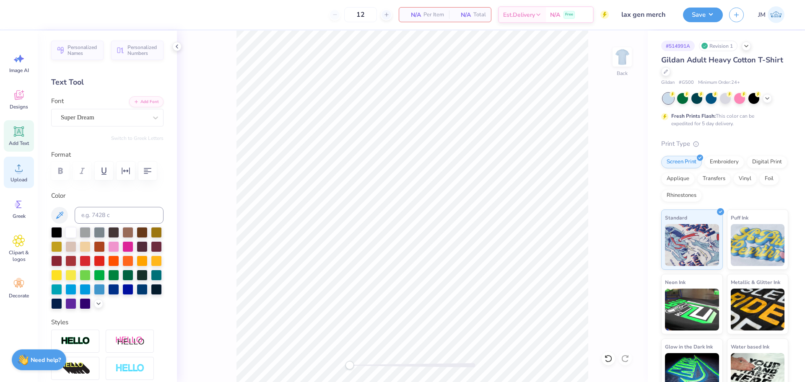
click at [16, 167] on div "Upload" at bounding box center [19, 172] width 30 height 31
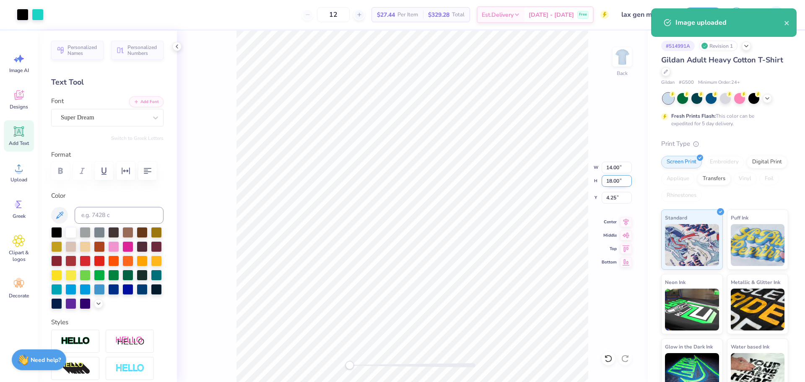
click at [610, 177] on input "18.00" at bounding box center [617, 181] width 30 height 12
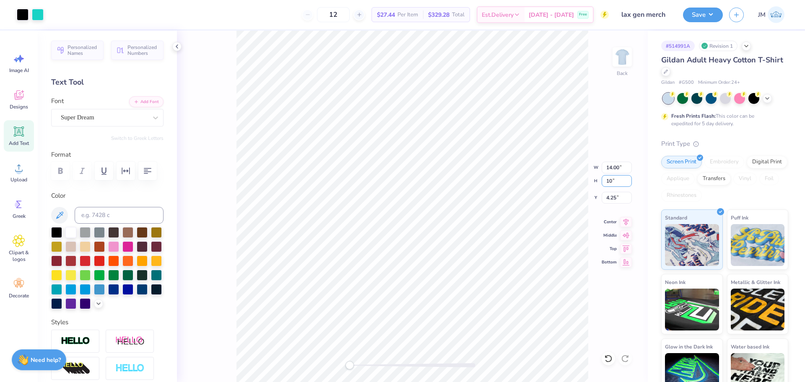
type input "10"
click at [608, 167] on input "14.00" at bounding box center [617, 168] width 30 height 12
type input "10"
click at [605, 180] on input "9.19" at bounding box center [617, 181] width 30 height 12
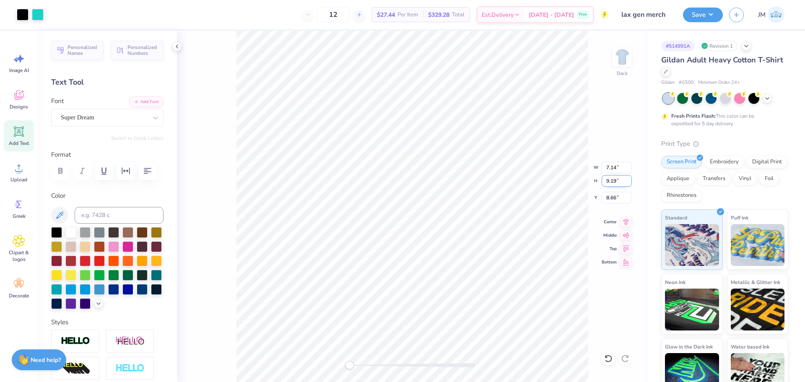
click at [605, 181] on input "9.19" at bounding box center [617, 181] width 30 height 12
type input "10"
click at [610, 180] on input "10.89" at bounding box center [617, 181] width 30 height 12
type input "10"
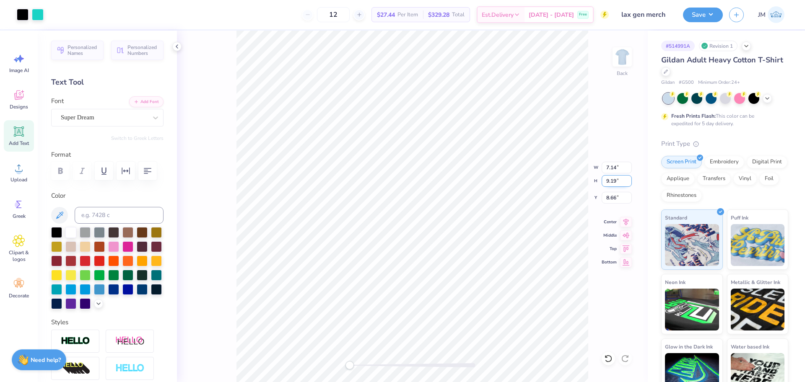
click at [605, 183] on input "9.19" at bounding box center [617, 181] width 30 height 12
type input "10"
click at [604, 179] on input "10.00" at bounding box center [617, 181] width 30 height 12
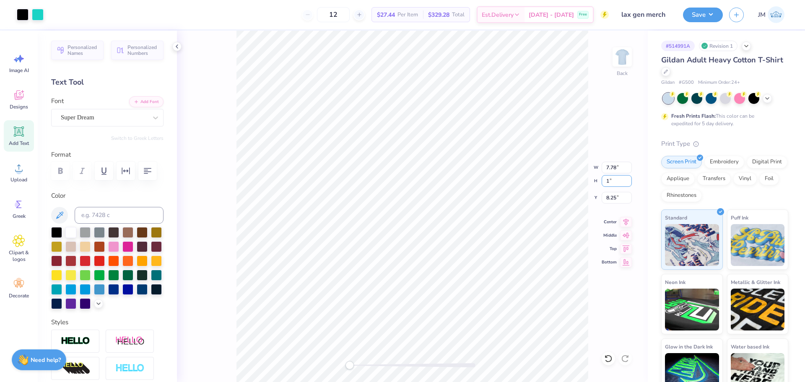
type input "1"
click at [609, 369] on div "Back W 7.78 7.78 " H 1 1 " Y 8.25 8.25 " Center Middle Top Bottom" at bounding box center [412, 207] width 471 height 352
click at [612, 186] on input "10.00" at bounding box center [617, 181] width 30 height 12
type input "1"
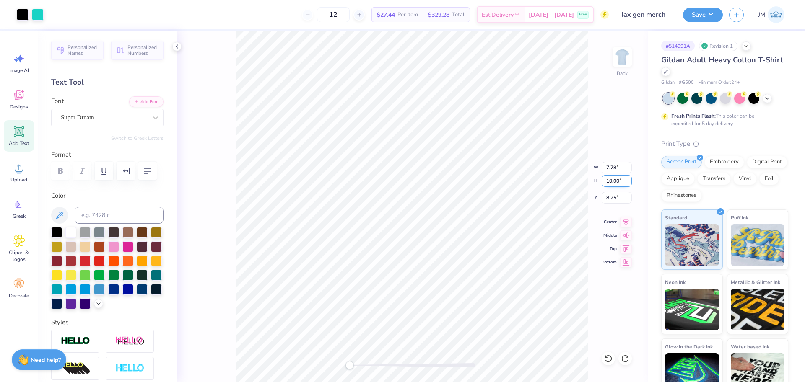
click at [606, 179] on input "10.00" at bounding box center [617, 181] width 30 height 12
click at [612, 183] on input "10.00" at bounding box center [617, 181] width 30 height 12
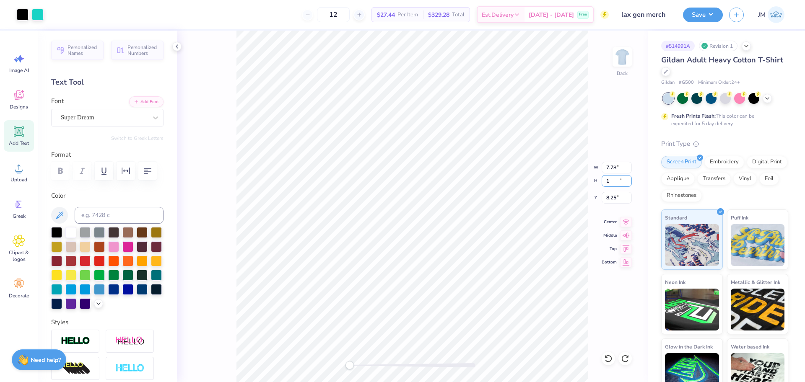
type input "11"
click at [606, 179] on input "10.00" at bounding box center [617, 181] width 30 height 12
type input "12"
click at [605, 169] on input "7.78" at bounding box center [617, 168] width 30 height 12
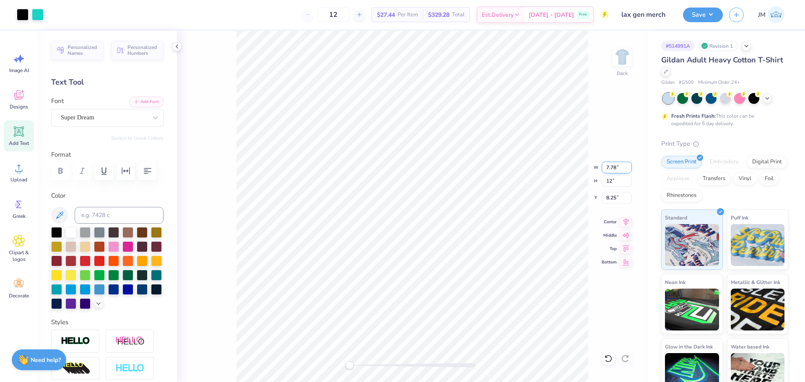
click at [605, 169] on input "7.78" at bounding box center [617, 168] width 30 height 12
type input "12"
click at [609, 171] on input "11.20" at bounding box center [617, 168] width 30 height 12
type input "12"
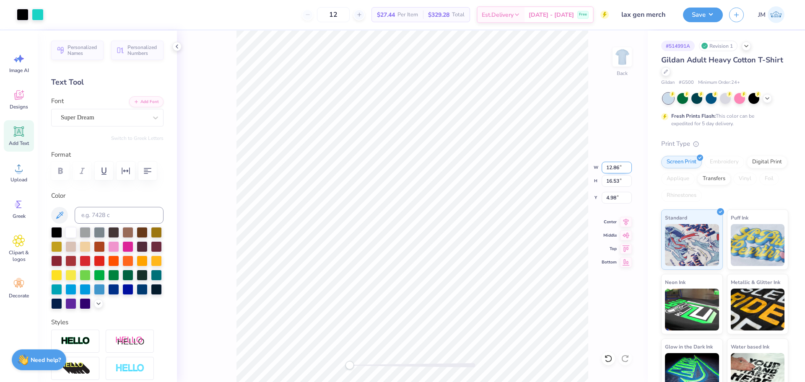
click at [610, 166] on input "12.86" at bounding box center [617, 168] width 30 height 12
type input "12"
click at [604, 181] on input "15.43" at bounding box center [617, 181] width 30 height 12
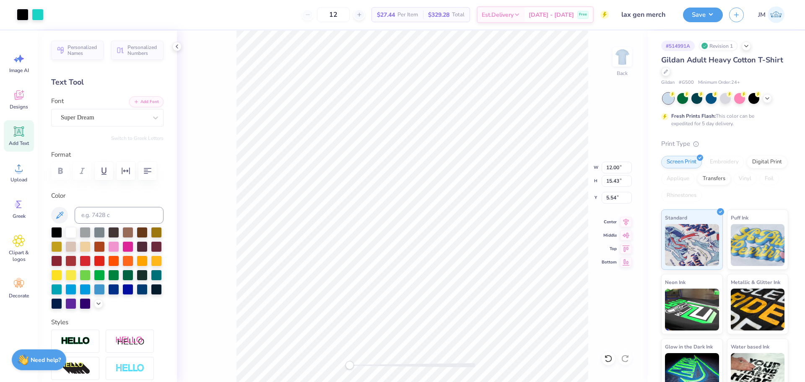
click at [601, 180] on div "Back W 12.00 12.00 " H 15.43 15.43 " Y 5.54 5.54 " Center Middle Top Bottom" at bounding box center [412, 207] width 471 height 352
click at [606, 179] on div "Back W 12.00 12.00 " H 15.43 15.43 " Y 5.54 5.54 " Center Middle Top Bottom" at bounding box center [412, 207] width 471 height 352
click at [606, 179] on div "Back W 12.00 H 15.43 Y 5.54 Center Middle Top Bottom" at bounding box center [412, 207] width 471 height 352
click at [606, 182] on input "15.43" at bounding box center [617, 181] width 30 height 12
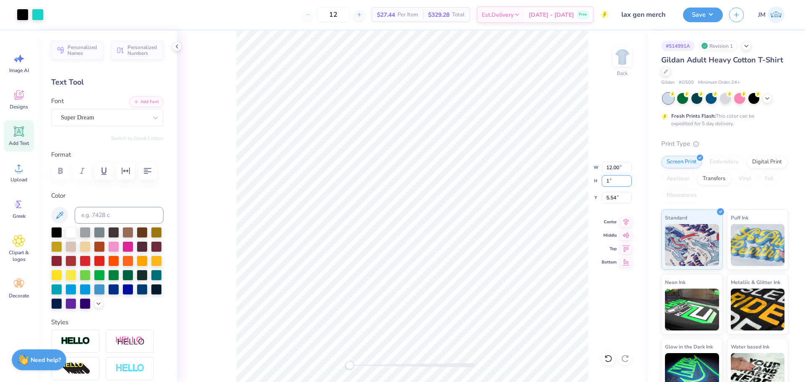
type input "10"
click at [608, 181] on input "15.43" at bounding box center [617, 181] width 30 height 12
click at [608, 360] on icon at bounding box center [608, 359] width 8 height 8
type input "15.43"
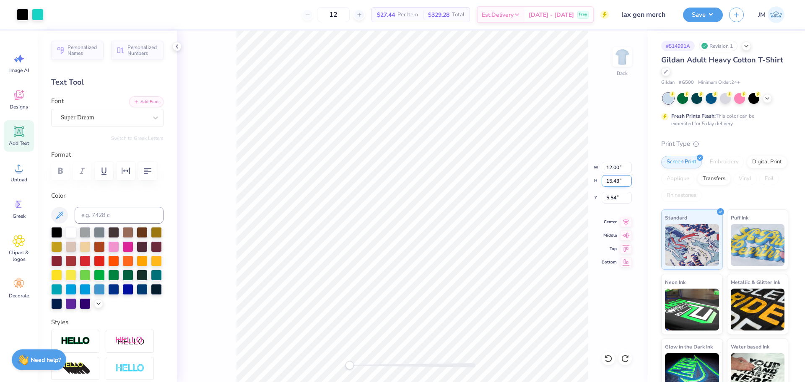
click at [606, 181] on input "15.43" at bounding box center [617, 181] width 30 height 12
type input "10"
click at [615, 185] on input "15.43" at bounding box center [617, 181] width 30 height 12
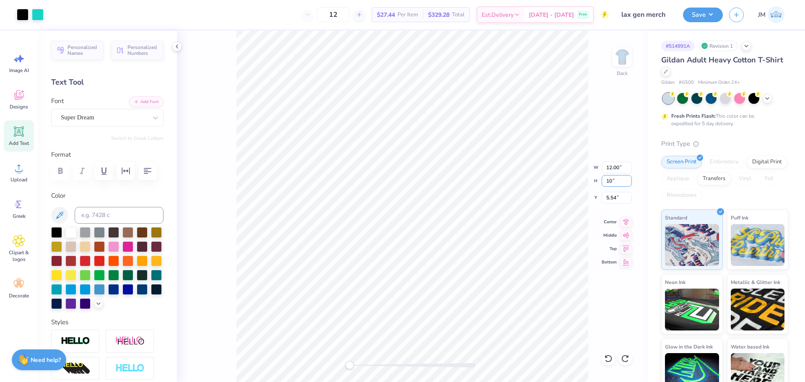
type input "10"
click at [602, 178] on input "6.48" at bounding box center [617, 181] width 30 height 12
click at [605, 184] on input "6.48" at bounding box center [617, 181] width 30 height 12
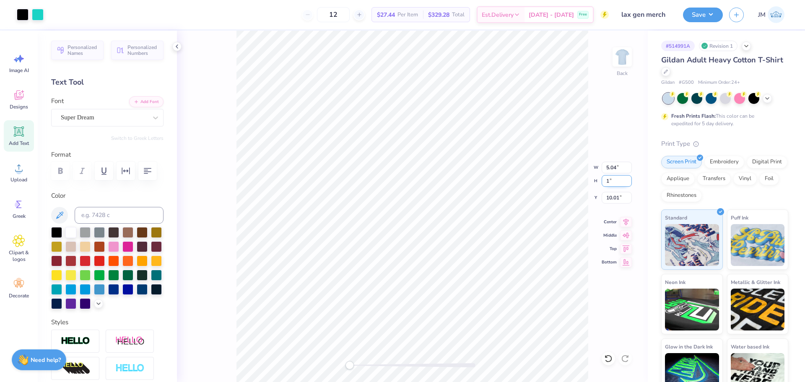
type input "10"
click at [608, 197] on input "8.25" at bounding box center [617, 198] width 30 height 12
type input "3"
click at [610, 182] on input "10.00" at bounding box center [617, 181] width 30 height 12
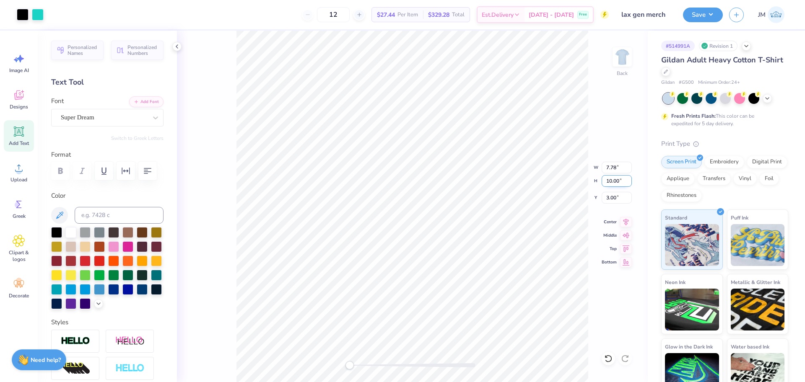
click at [610, 182] on input "10.00" at bounding box center [617, 181] width 30 height 12
type input "11"
click at [609, 183] on input "10.00" at bounding box center [617, 181] width 30 height 12
type input "11"
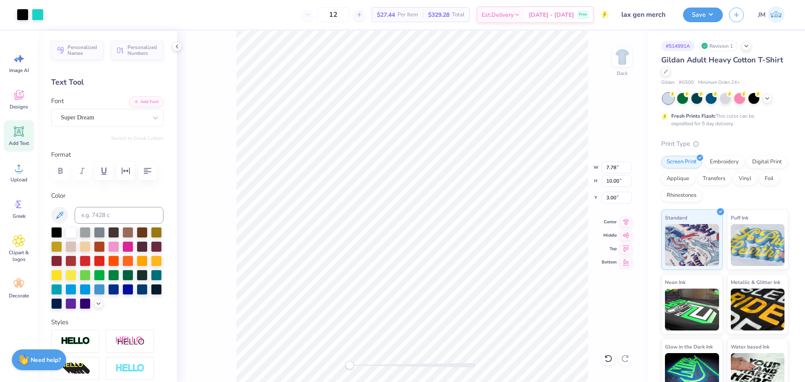
click at [600, 180] on div "Back W 7.78 7.78 " H 10.00 10.00 " Y 3.00 3.00 " Center Middle Top Bottom" at bounding box center [412, 207] width 471 height 352
click at [610, 182] on div "Back" at bounding box center [412, 207] width 471 height 352
click at [609, 185] on input "10.00" at bounding box center [617, 181] width 30 height 12
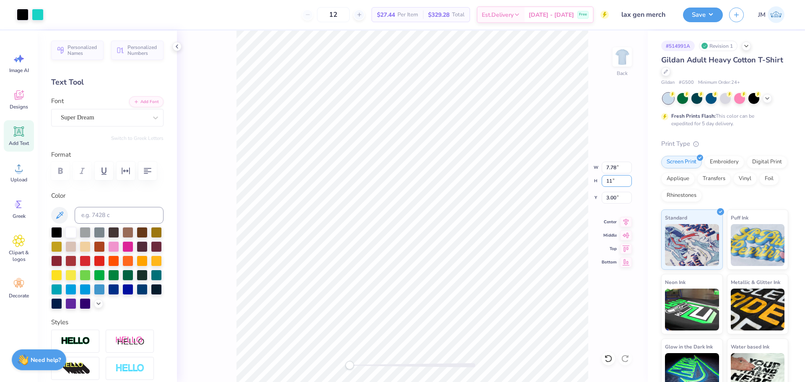
type input "11"
click at [613, 179] on input "12.10" at bounding box center [617, 181] width 30 height 12
click at [609, 183] on input "12.10" at bounding box center [617, 181] width 30 height 12
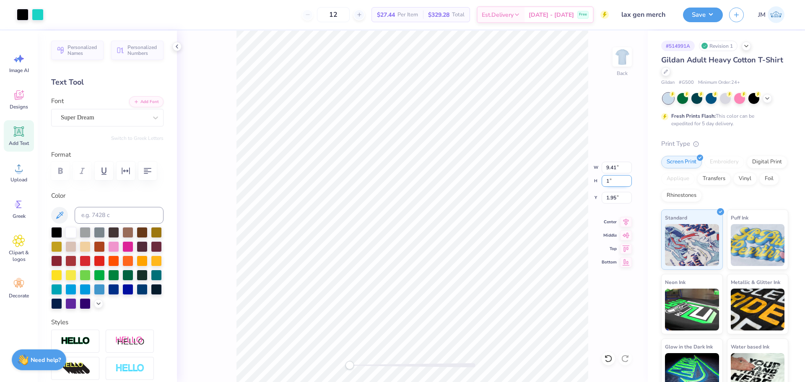
type input "11"
click at [610, 201] on input "2.50" at bounding box center [617, 198] width 30 height 12
type input "3"
click at [628, 220] on icon at bounding box center [625, 221] width 5 height 7
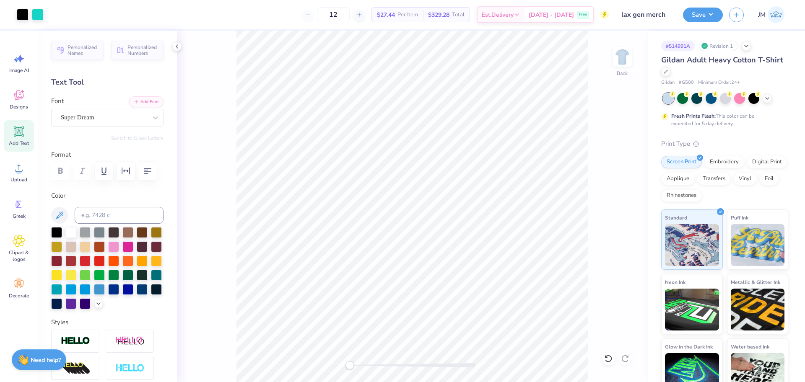
click at [350, 364] on div "Accessibility label" at bounding box center [349, 365] width 8 height 8
click at [710, 16] on button "Save" at bounding box center [703, 13] width 40 height 15
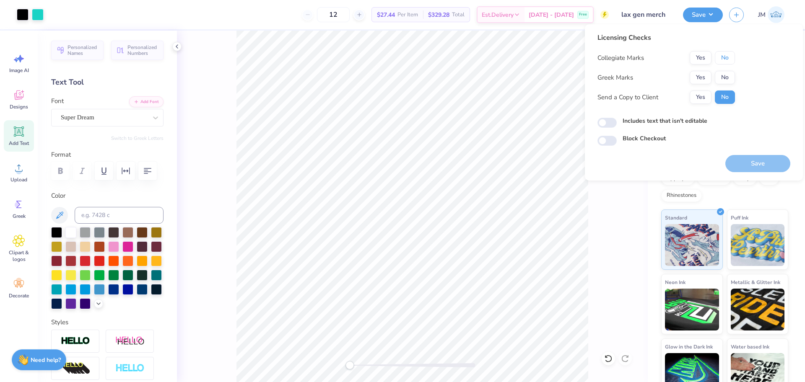
drag, startPoint x: 725, startPoint y: 53, endPoint x: 721, endPoint y: 70, distance: 16.9
click at [724, 55] on button "No" at bounding box center [725, 57] width 20 height 13
click at [724, 77] on button "No" at bounding box center [725, 77] width 20 height 13
click at [745, 158] on button "Save" at bounding box center [757, 163] width 65 height 17
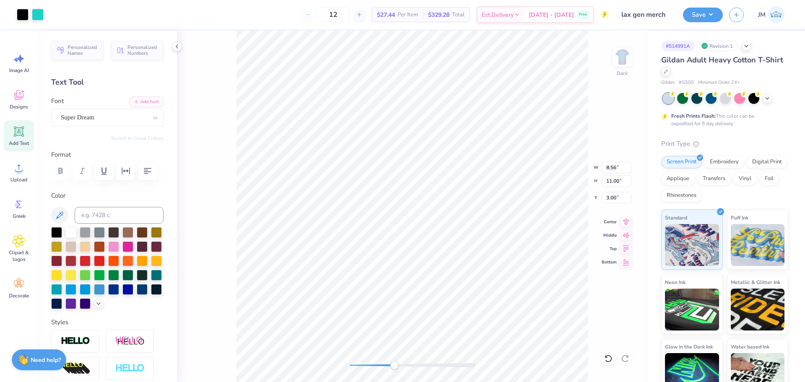
click at [394, 357] on div "Back W 8.56 8.56 " H 11.00 11.00 " Y 3.00 3.00 " Center Middle Top Bottom" at bounding box center [412, 207] width 471 height 352
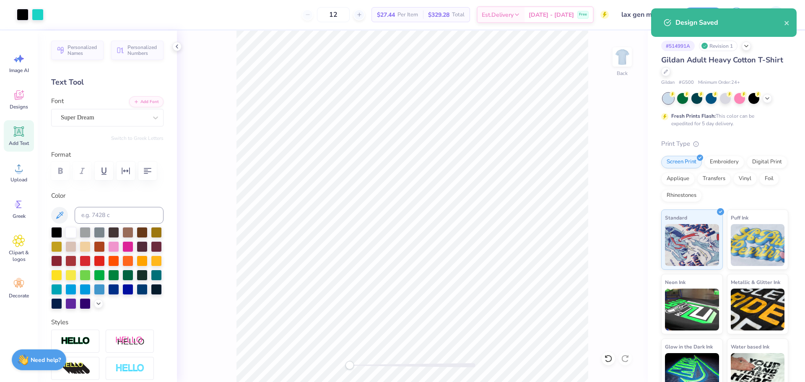
click at [331, 358] on div "Back" at bounding box center [412, 207] width 471 height 352
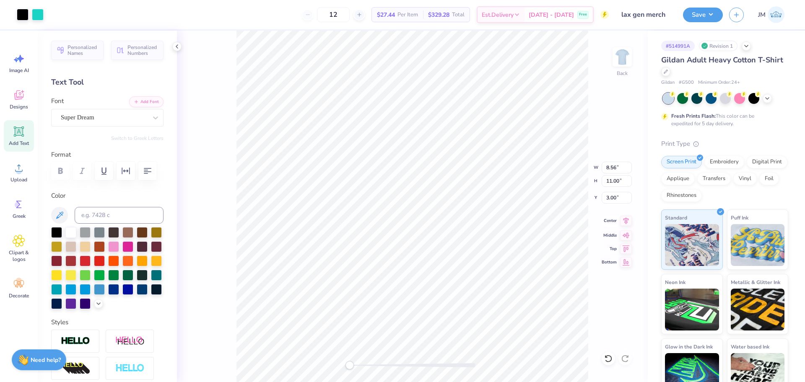
click at [623, 217] on icon at bounding box center [626, 221] width 12 height 10
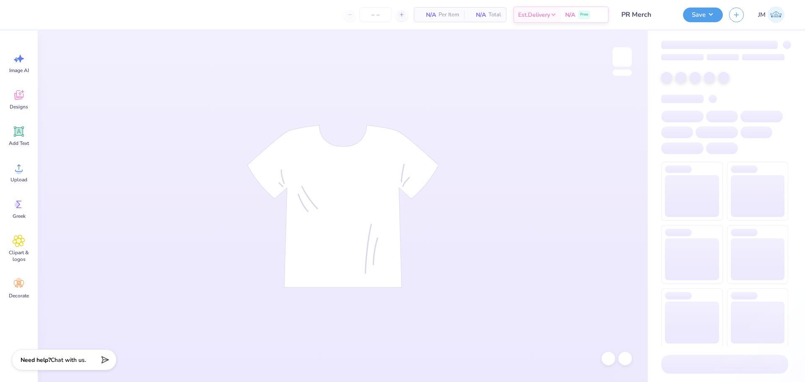
type input "13"
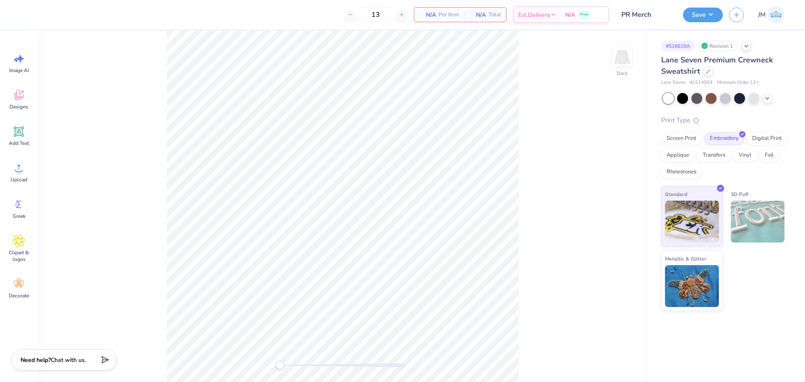
click at [533, 175] on div "Back" at bounding box center [343, 207] width 610 height 352
click at [628, 48] on img at bounding box center [622, 57] width 34 height 34
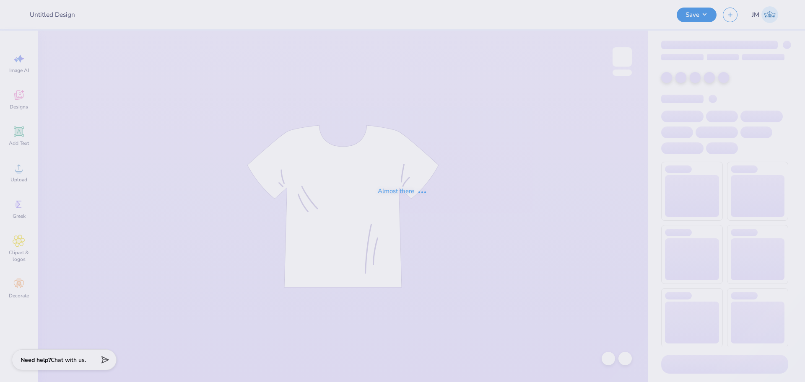
type input "Drop Merch Month #2"
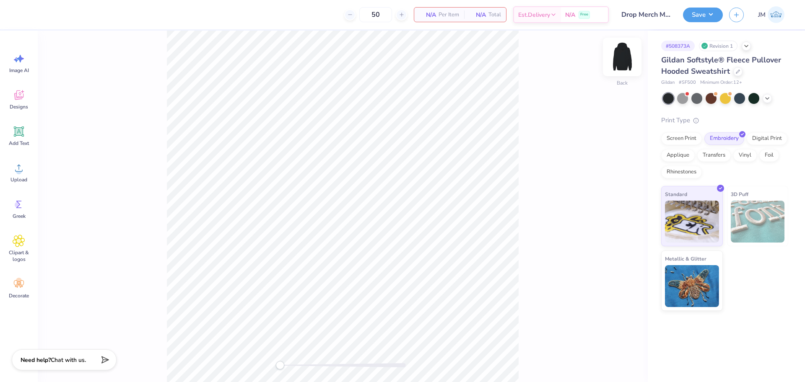
click at [617, 61] on img at bounding box center [622, 57] width 34 height 34
click at [620, 59] on img at bounding box center [622, 57] width 34 height 34
